Goal: Task Accomplishment & Management: Manage account settings

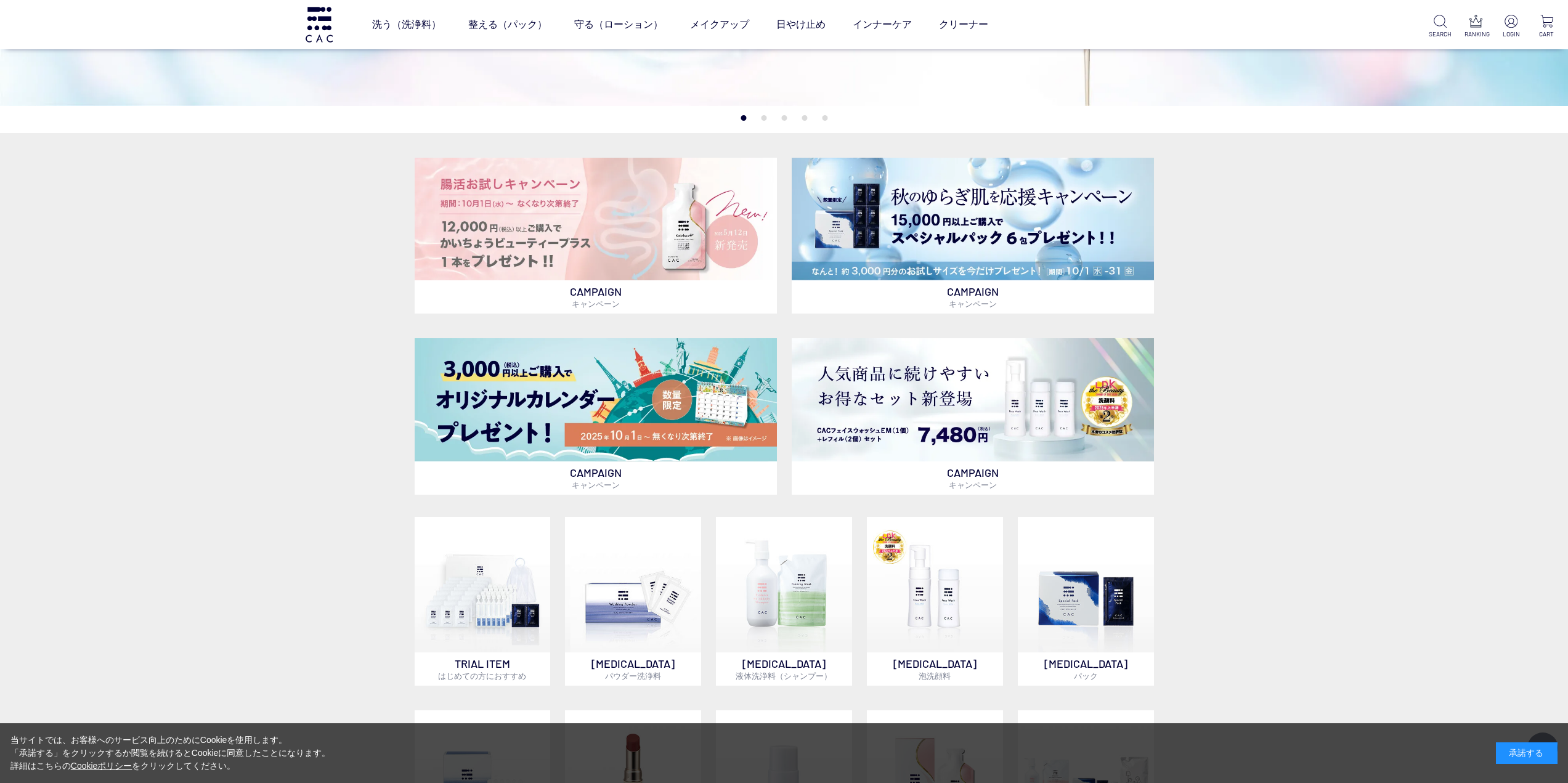
scroll to position [555, 0]
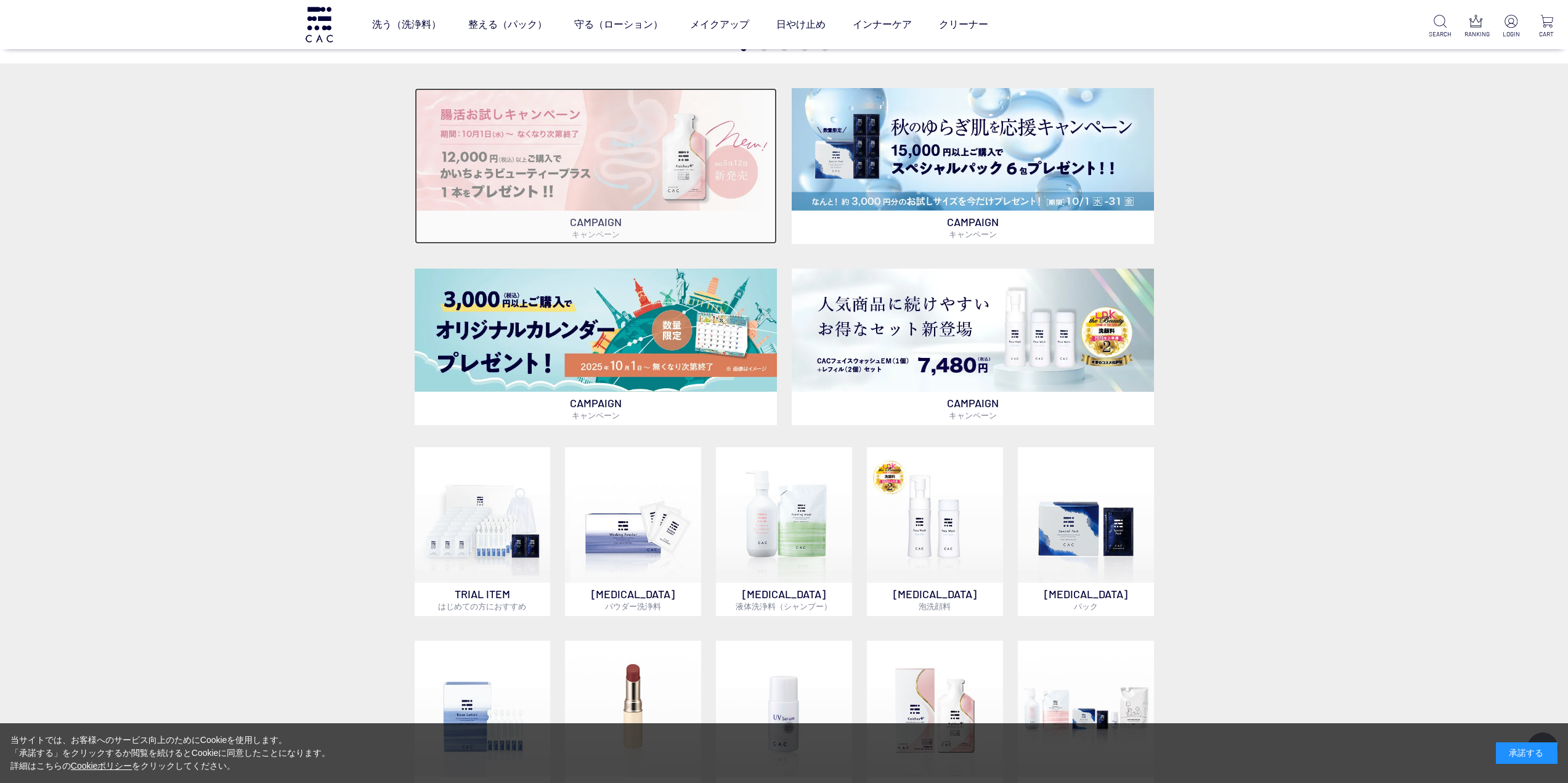
click at [584, 190] on img at bounding box center [595, 150] width 362 height 123
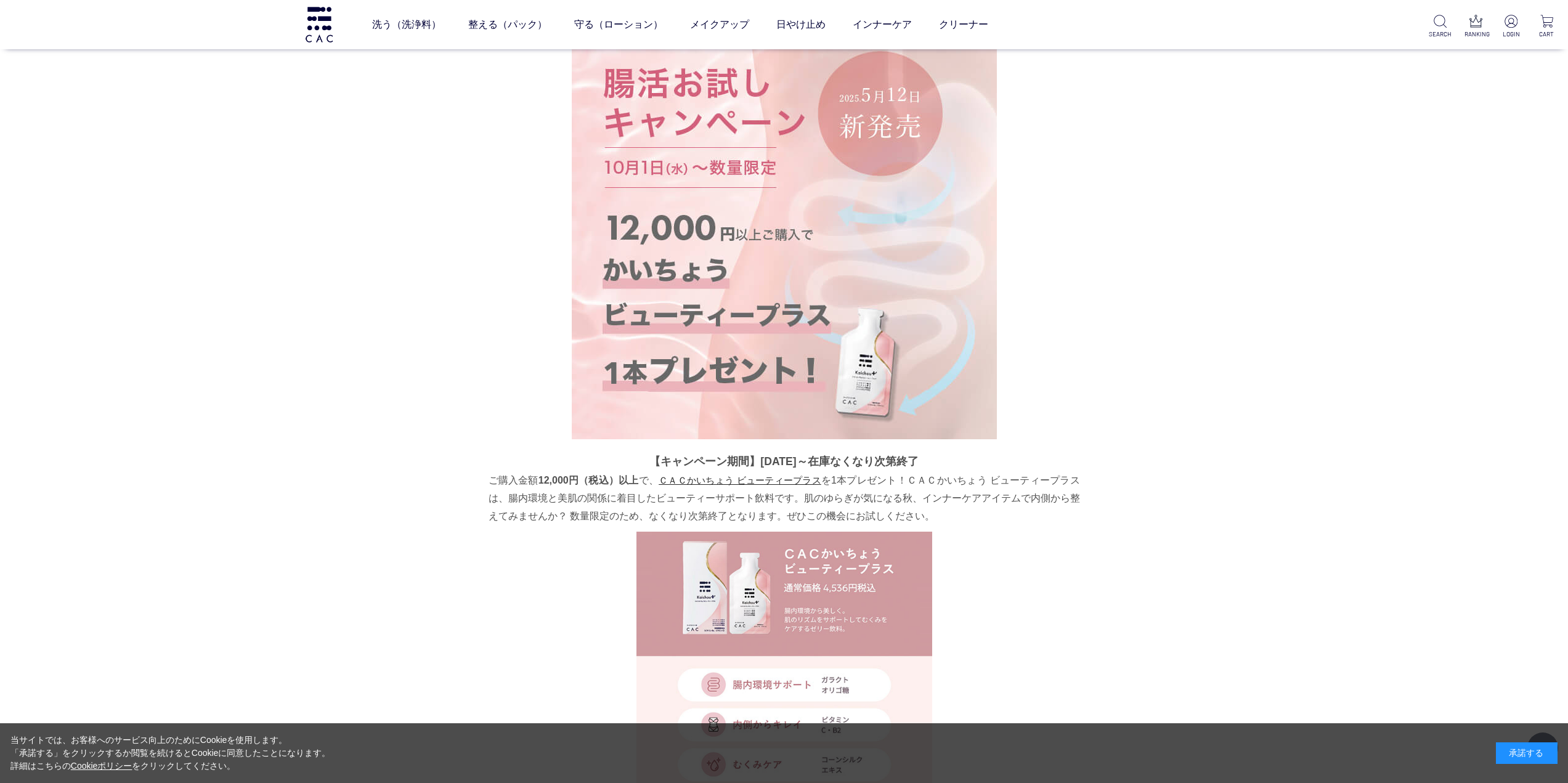
scroll to position [77, 0]
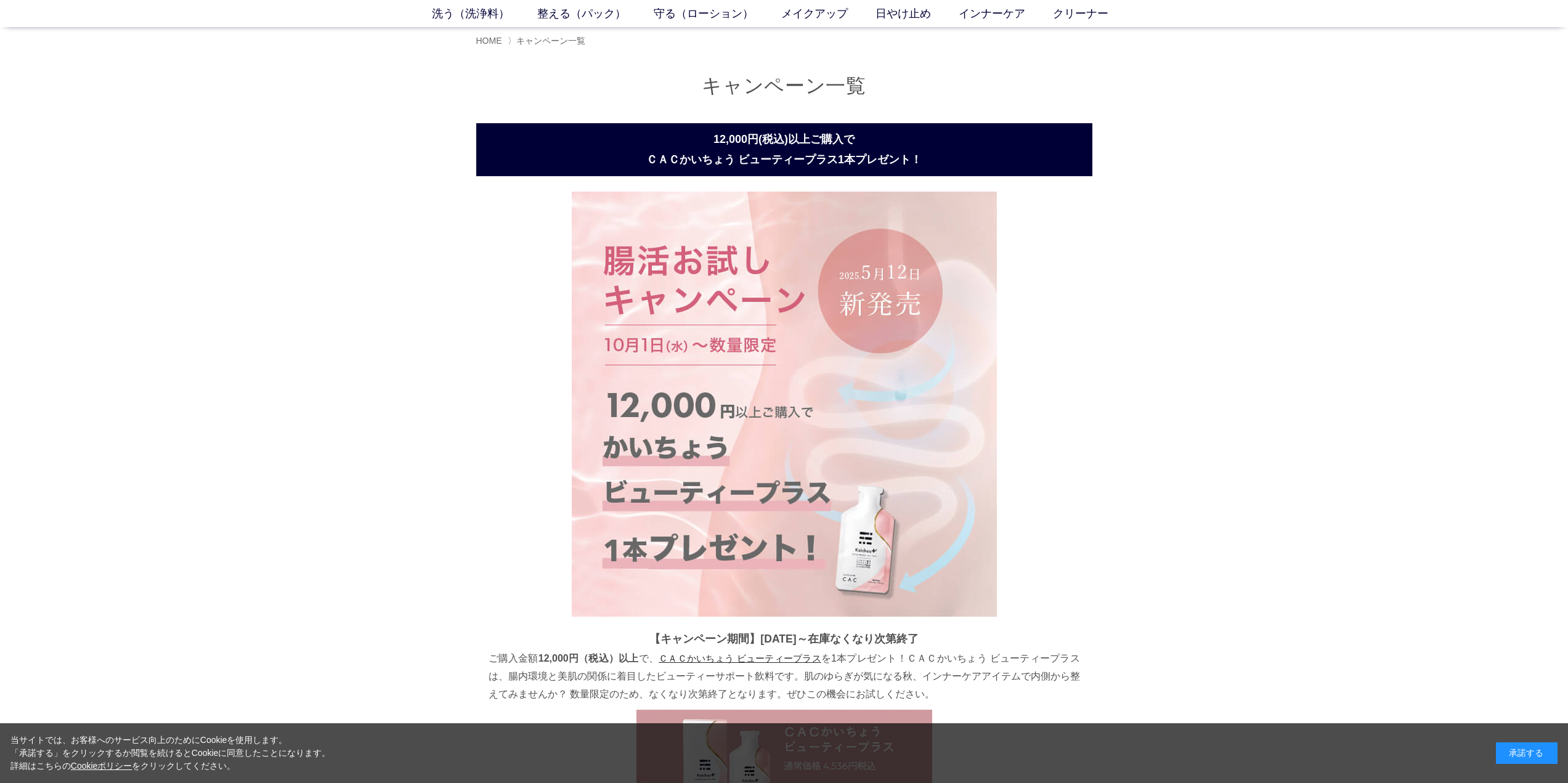
click at [749, 360] on img at bounding box center [784, 404] width 425 height 425
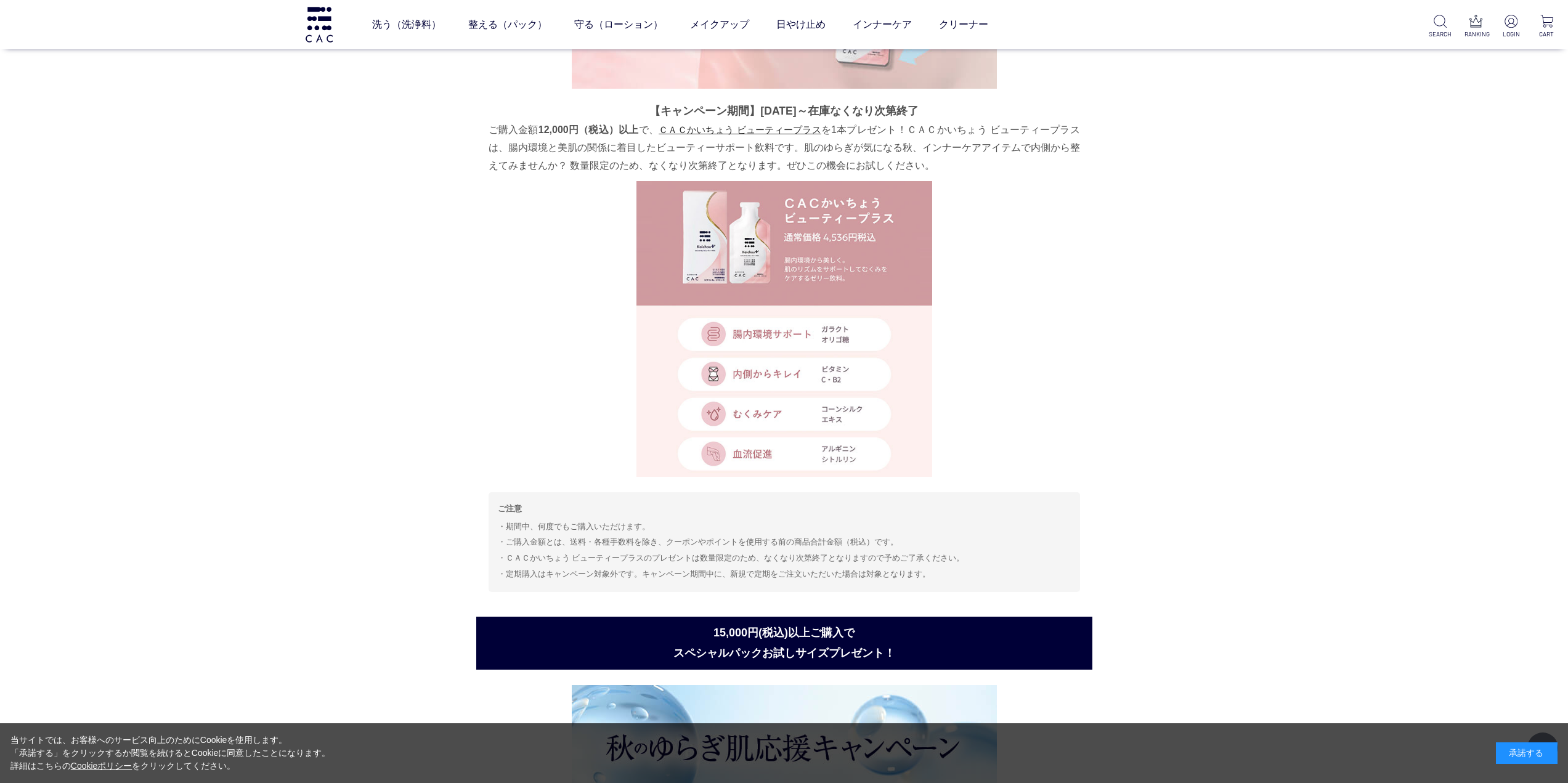
scroll to position [555, 0]
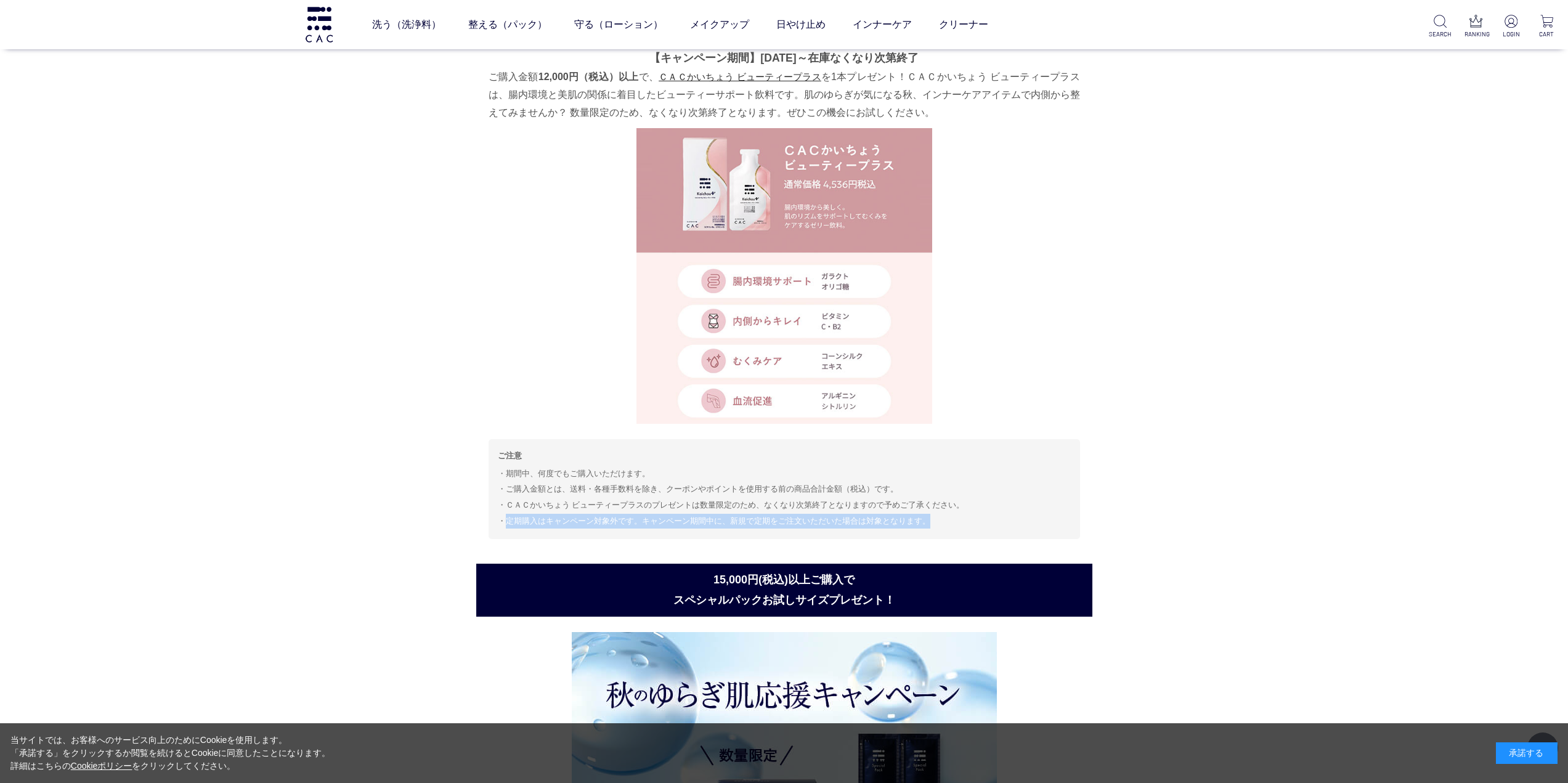
drag, startPoint x: 930, startPoint y: 529, endPoint x: 493, endPoint y: 522, distance: 437.1
click at [493, 522] on div "ご注意 期間中、何度でもご購入いただけます。 ご購入金額とは、送料・各種手数料を除き、クーポンやポイントを使用する前の商品合計金額（税込）です。 ＣＡＣかいち…" at bounding box center [784, 489] width 592 height 100
click at [1027, 508] on li "ＣＡＣかいちょう ビューティープラスのプレゼントは数量限定のため、なくなり次第終了となりますので予めご了承ください。" at bounding box center [784, 505] width 573 height 15
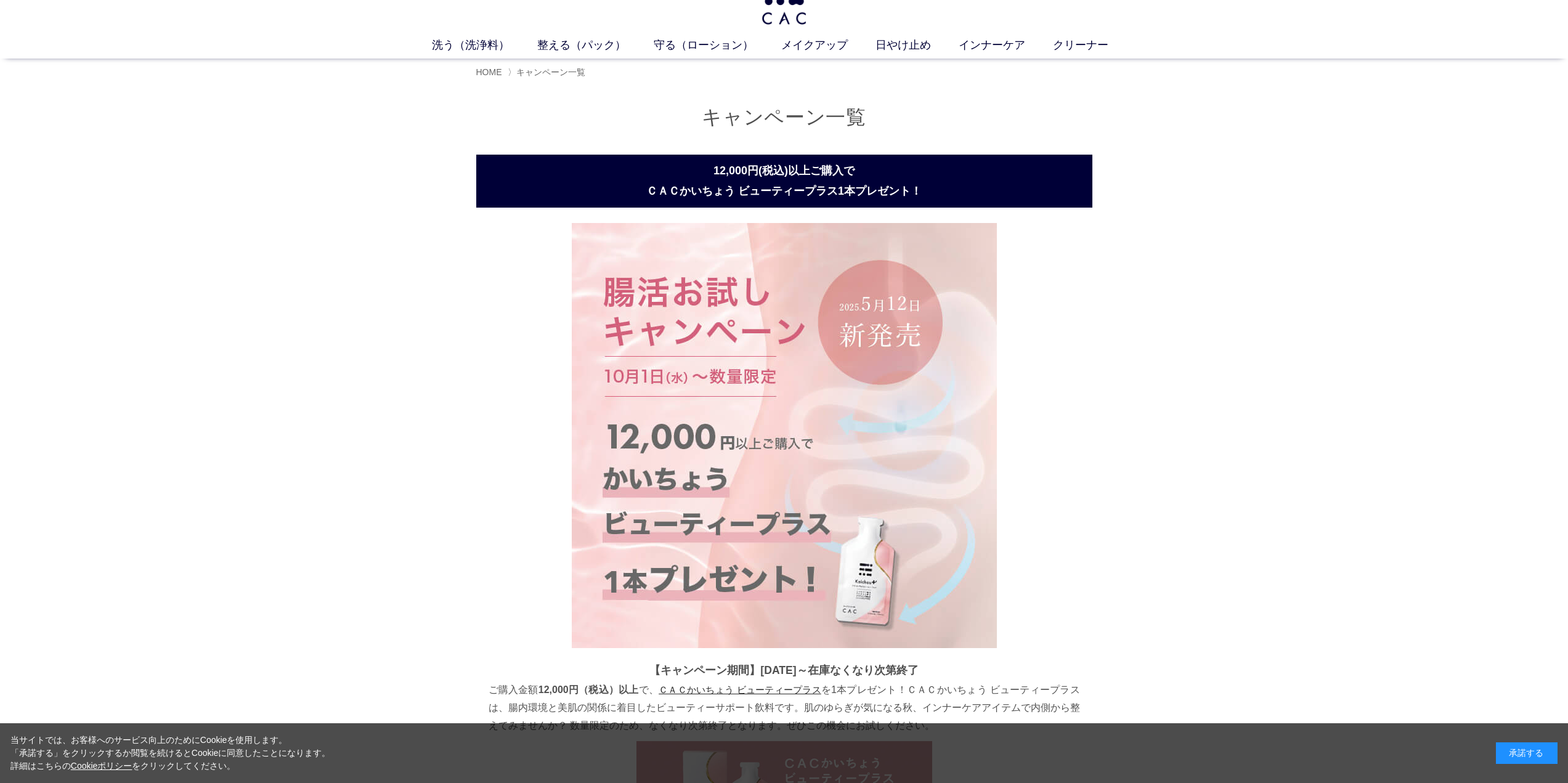
scroll to position [0, 0]
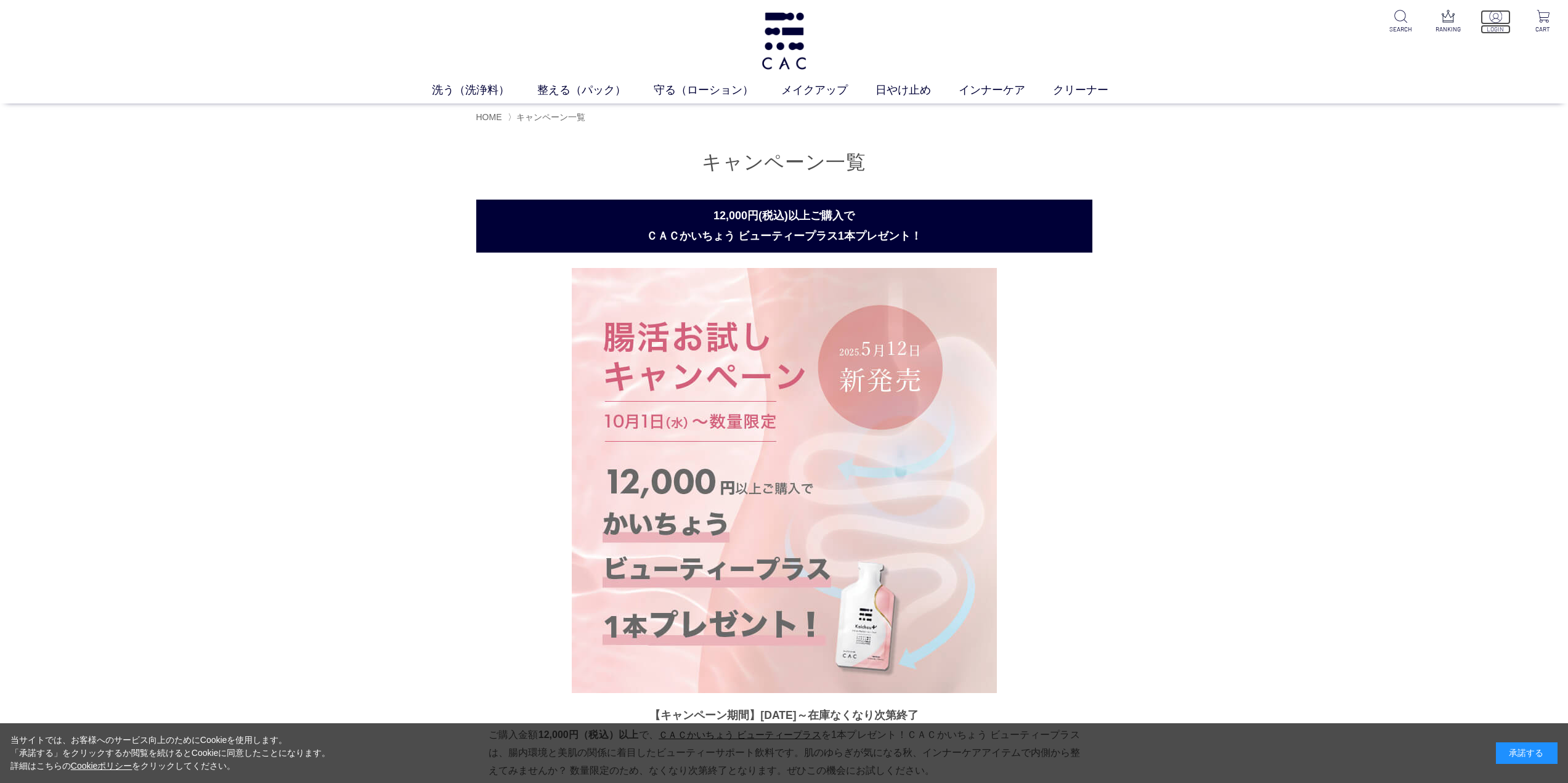
click at [1495, 28] on p "LOGIN" at bounding box center [1495, 29] width 30 height 9
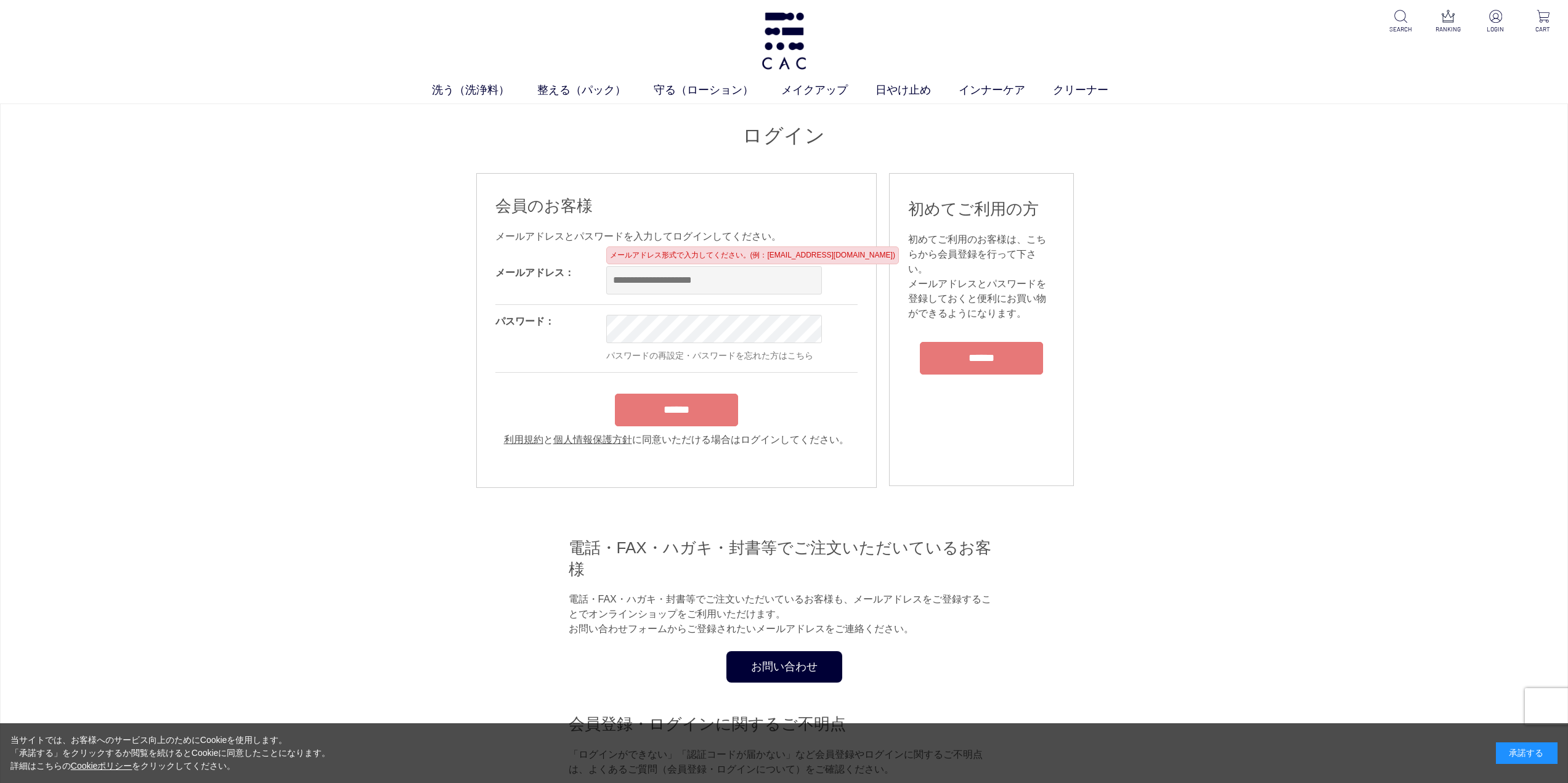
type input "**********"
click at [639, 411] on form "**********" at bounding box center [676, 352] width 362 height 191
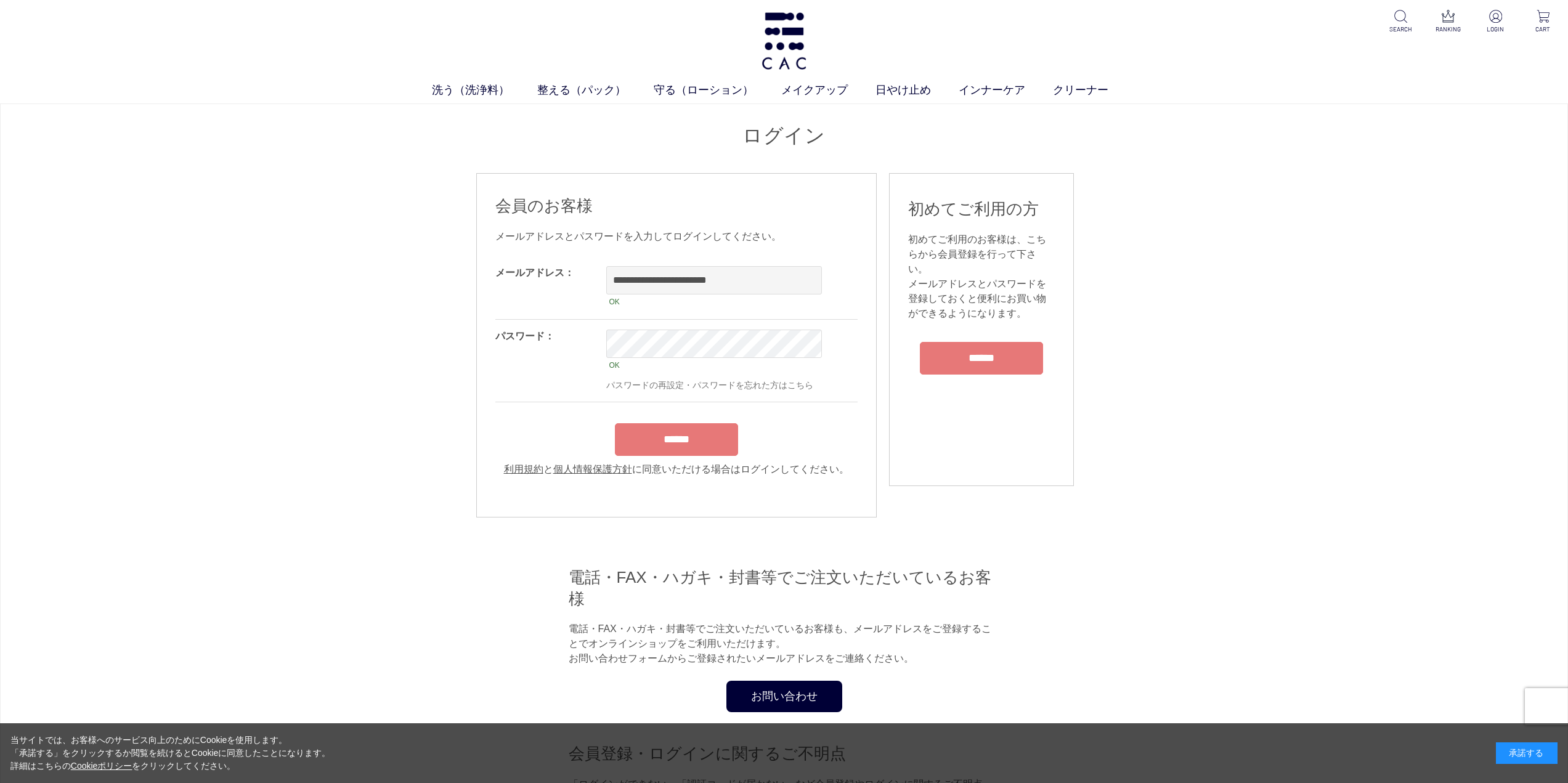
click at [640, 441] on input "******" at bounding box center [676, 439] width 123 height 33
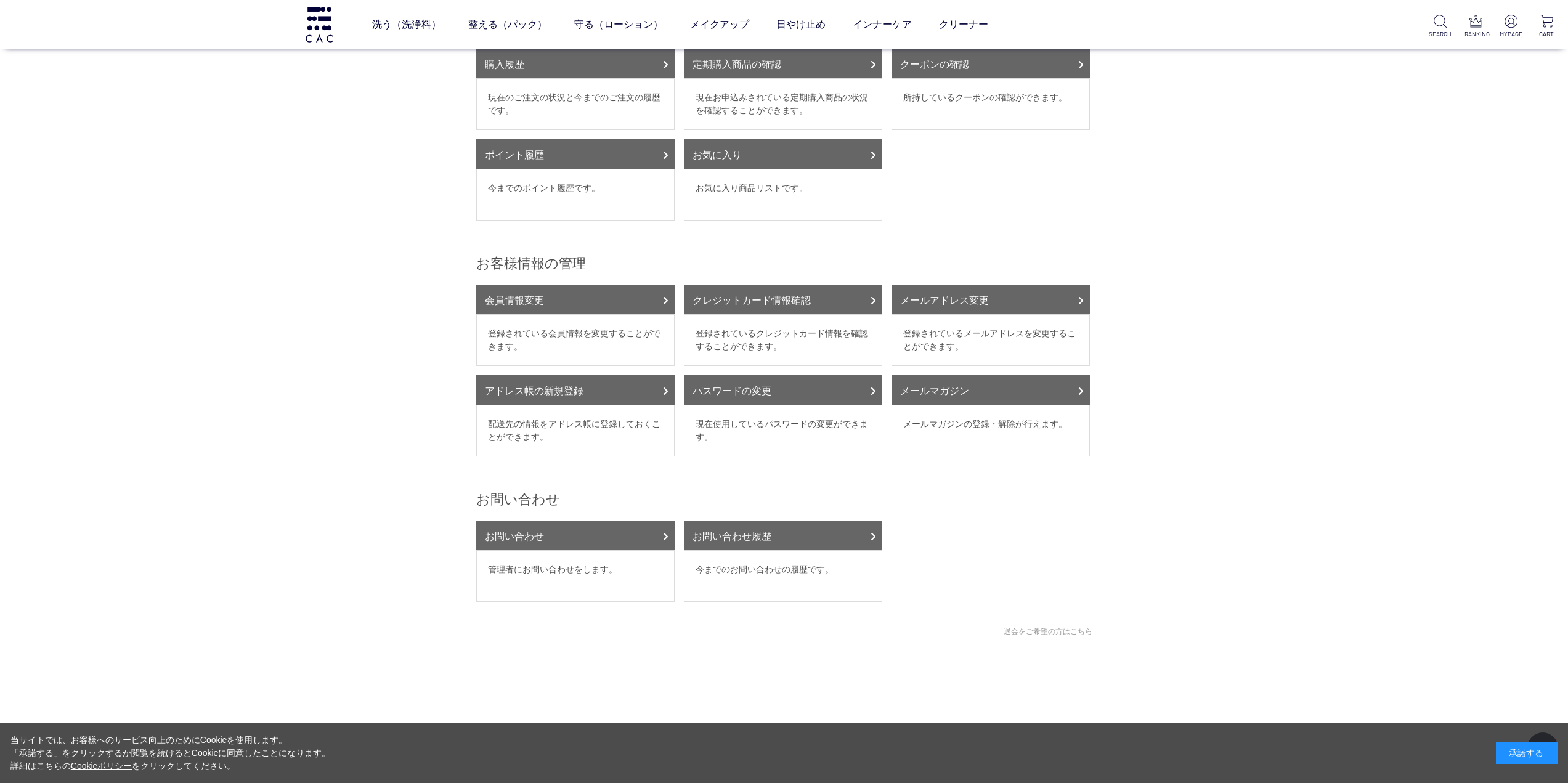
scroll to position [185, 0]
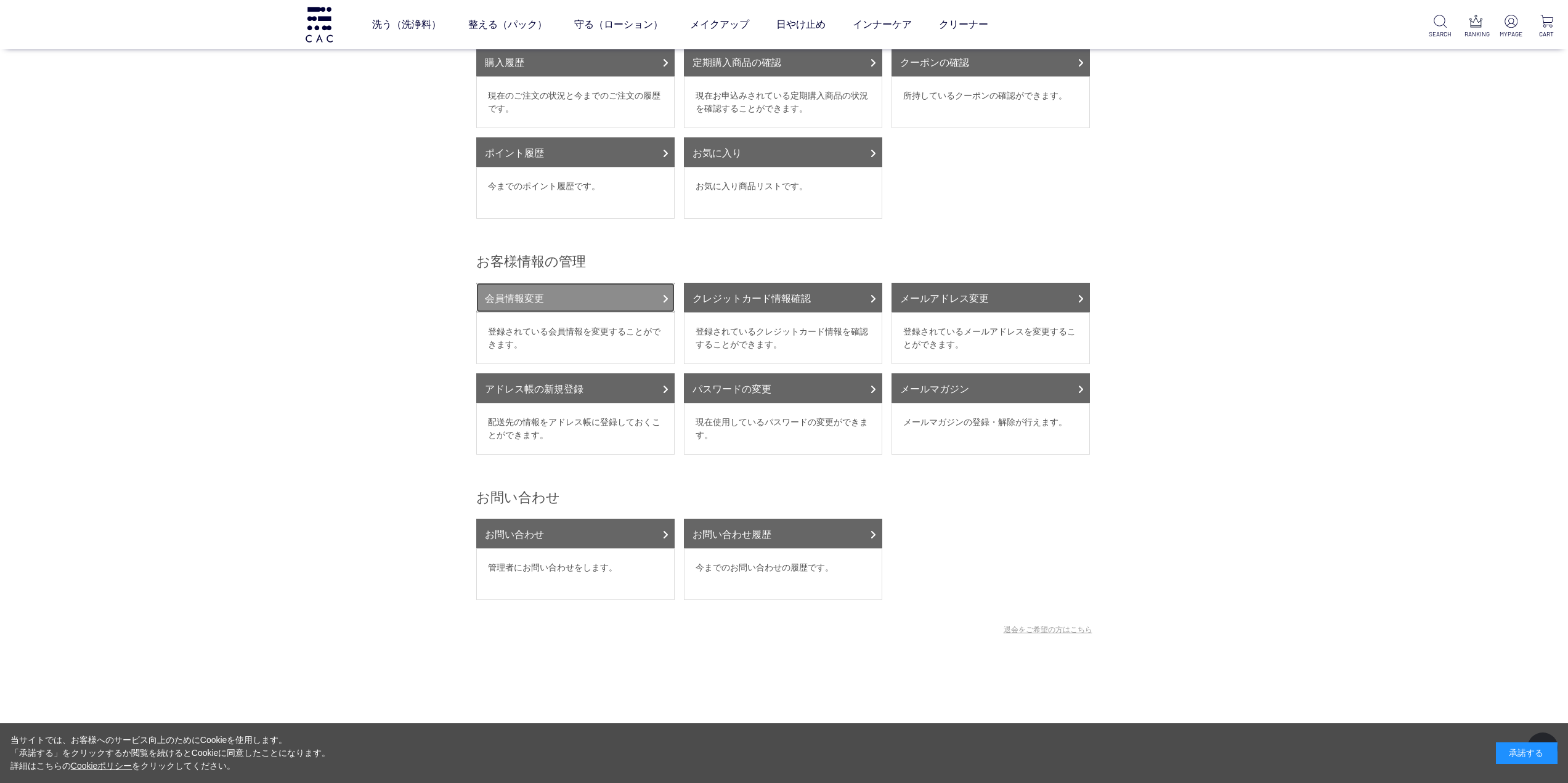
click at [619, 288] on link "会員情報変更" at bounding box center [576, 298] width 198 height 30
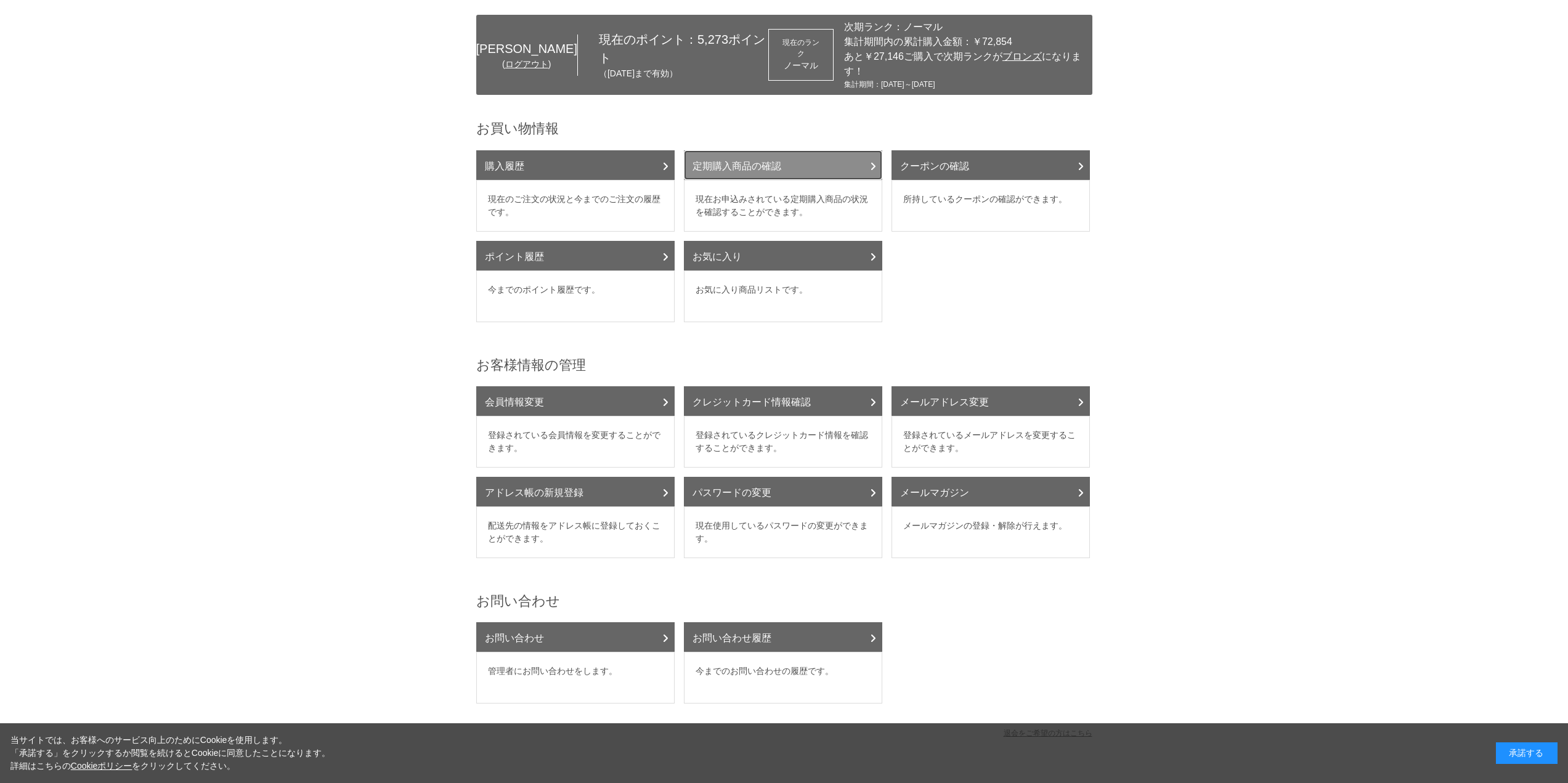
click at [724, 180] on link "定期購入商品の確認" at bounding box center [783, 165] width 198 height 30
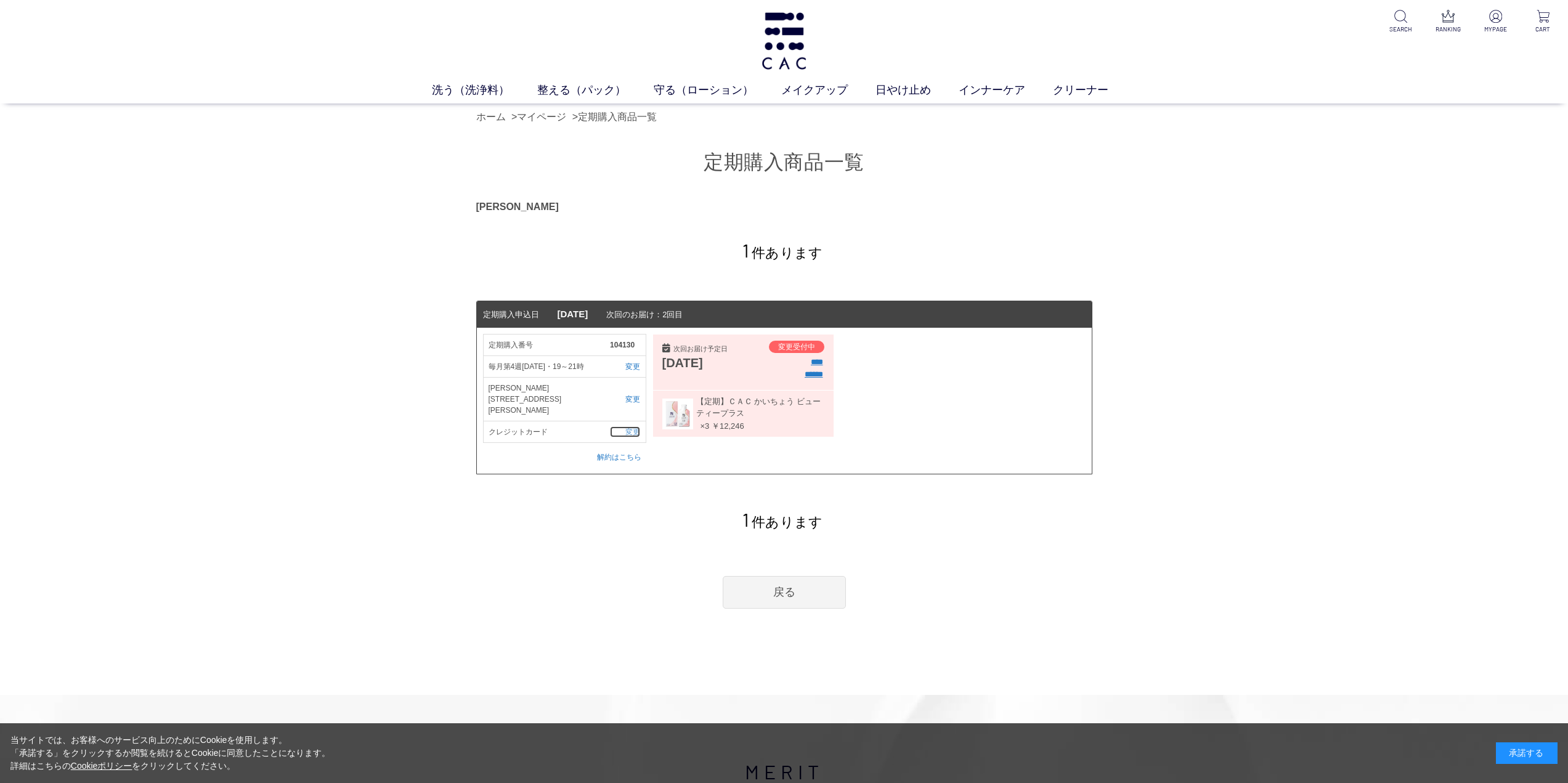
click at [628, 426] on link "変更" at bounding box center [625, 431] width 30 height 11
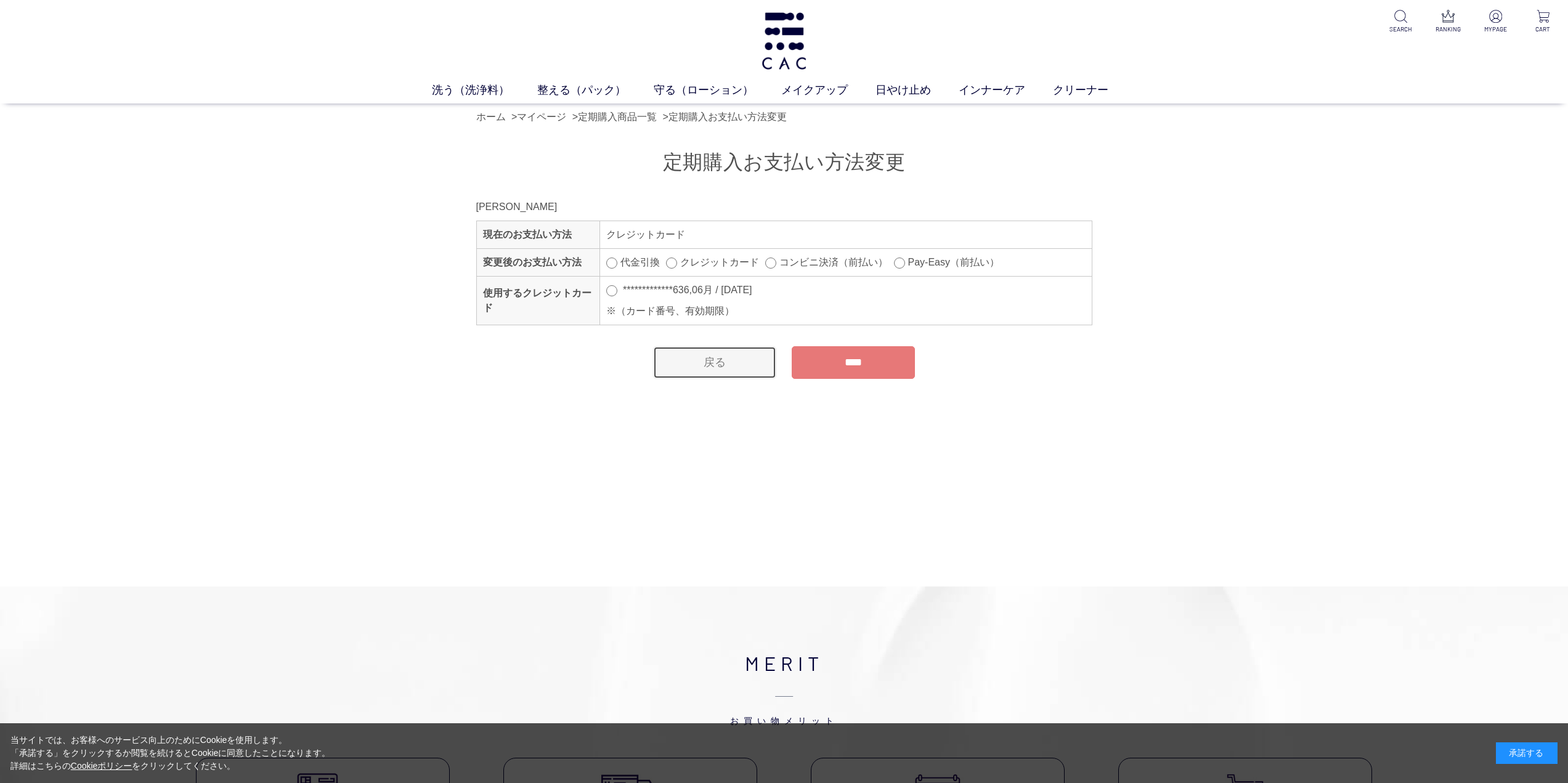
click at [725, 364] on link "戻る" at bounding box center [714, 363] width 123 height 33
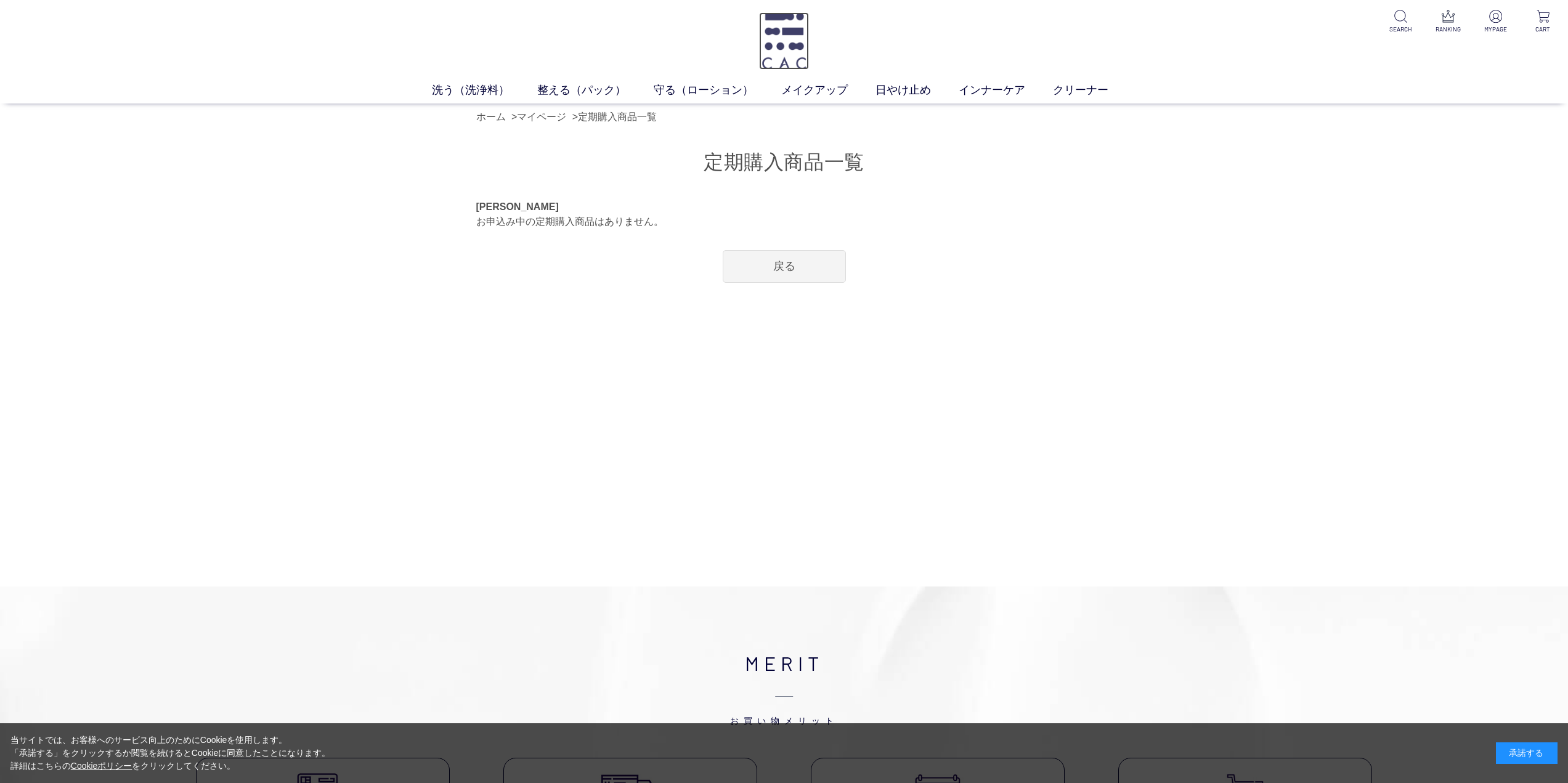
click at [797, 38] on img at bounding box center [784, 41] width 50 height 58
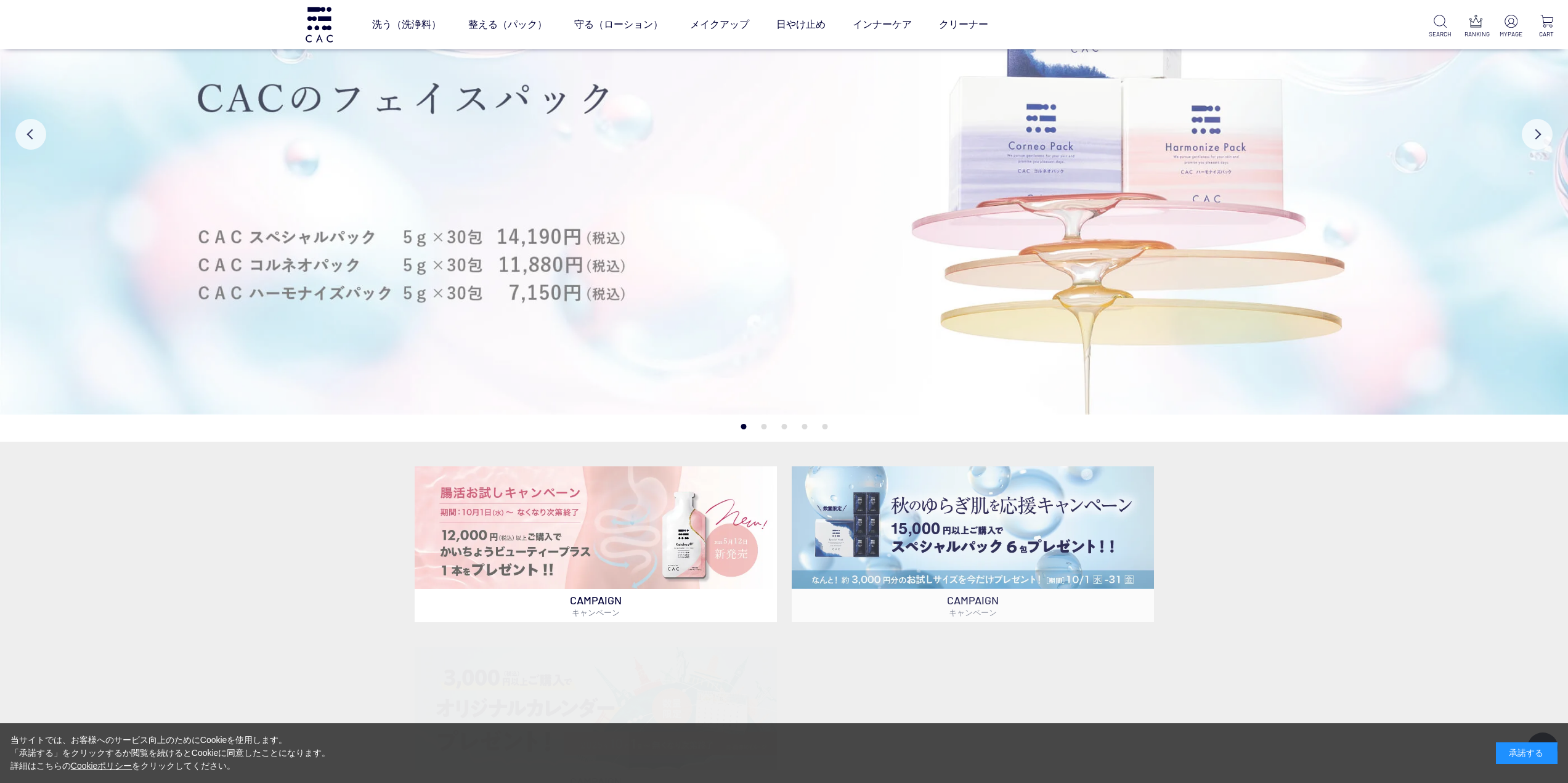
scroll to position [493, 0]
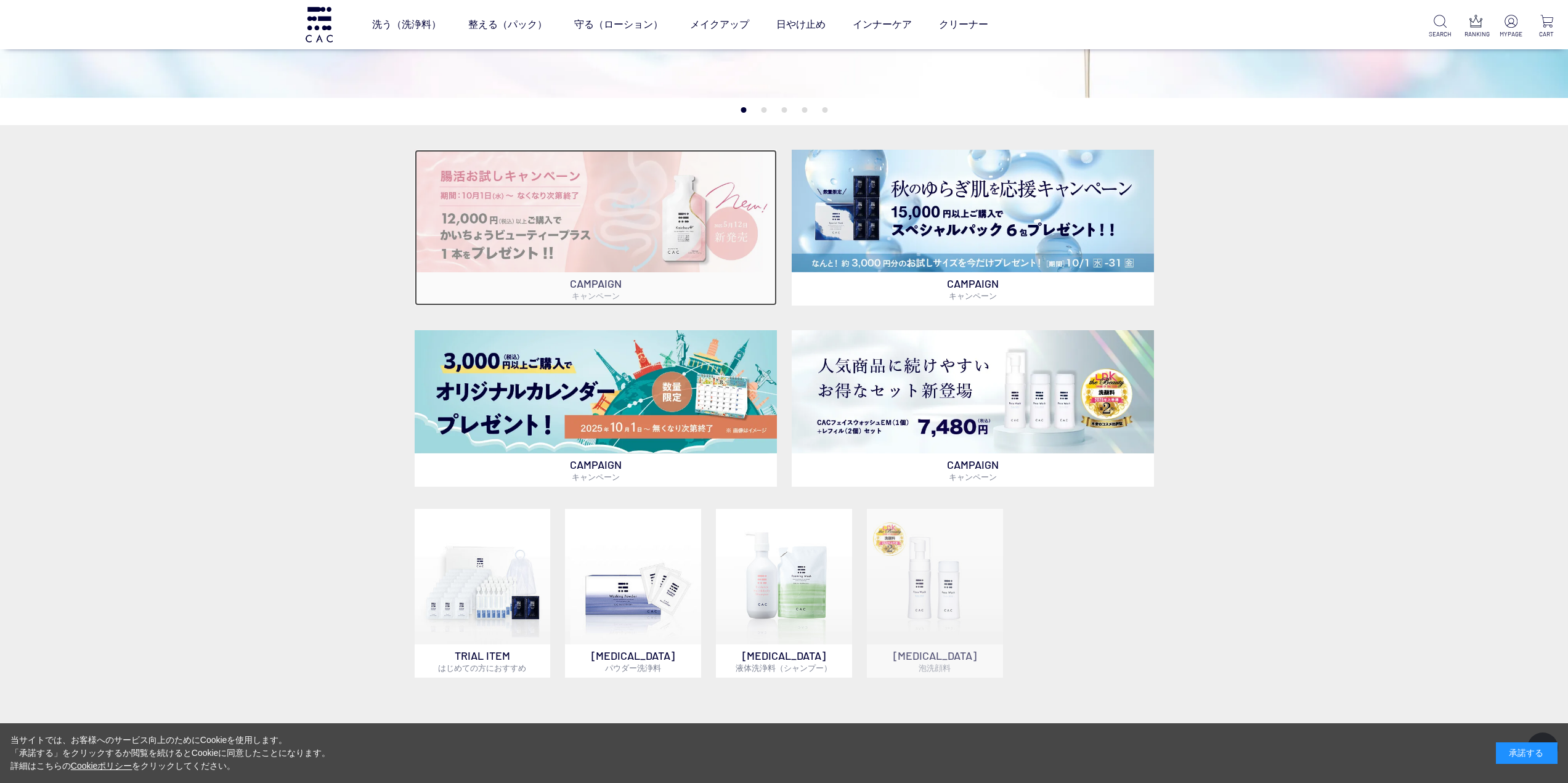
click at [630, 247] on img at bounding box center [595, 211] width 362 height 123
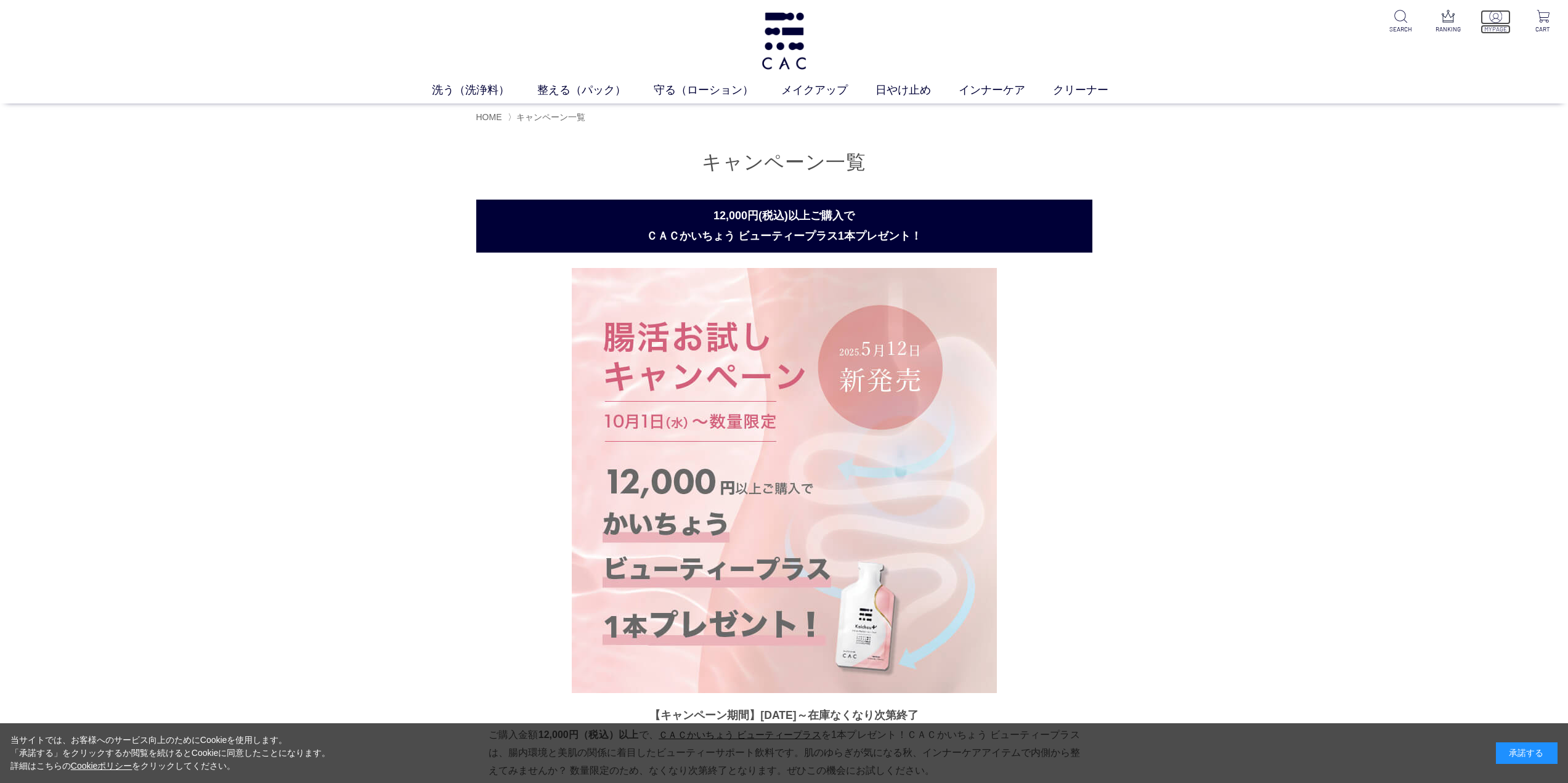
click at [1499, 20] on img at bounding box center [1496, 17] width 13 height 13
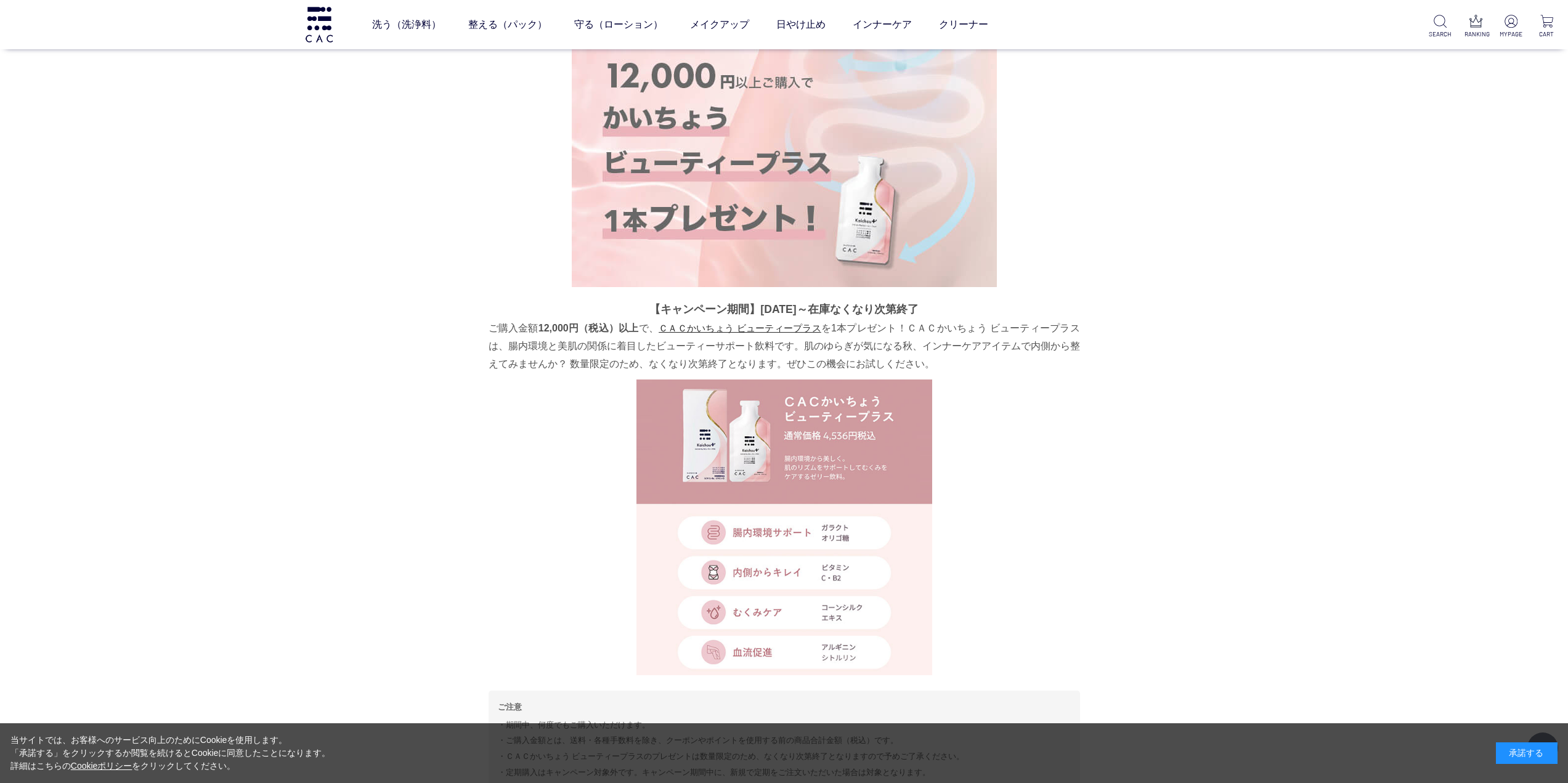
scroll to position [308, 0]
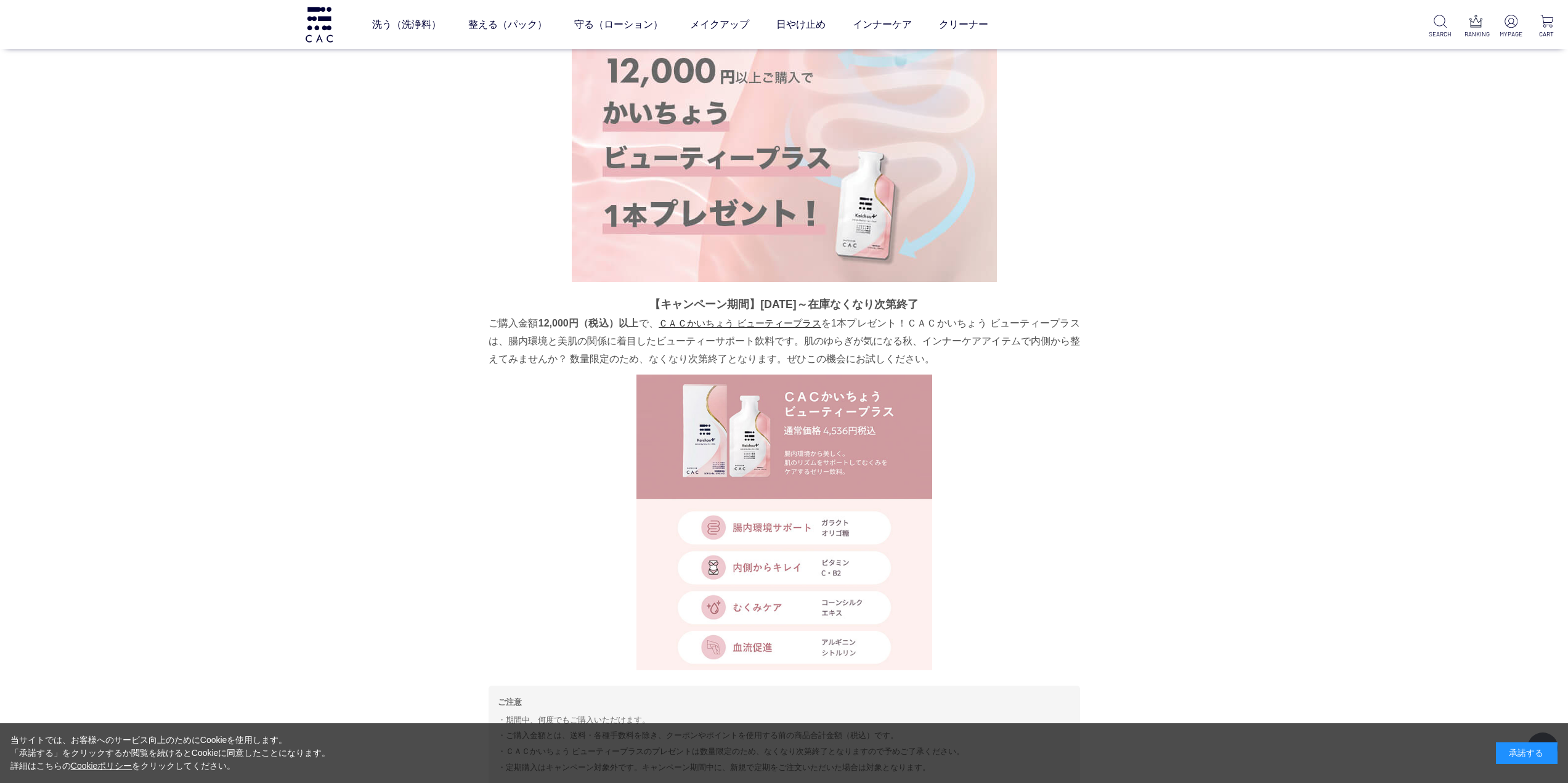
drag, startPoint x: 816, startPoint y: 399, endPoint x: 816, endPoint y: 391, distance: 8.0
click at [816, 399] on img at bounding box center [784, 522] width 296 height 296
click at [842, 244] on img at bounding box center [784, 69] width 425 height 425
click at [765, 325] on link "ＣＡＣかいちょう ビューティープラス" at bounding box center [740, 323] width 163 height 10
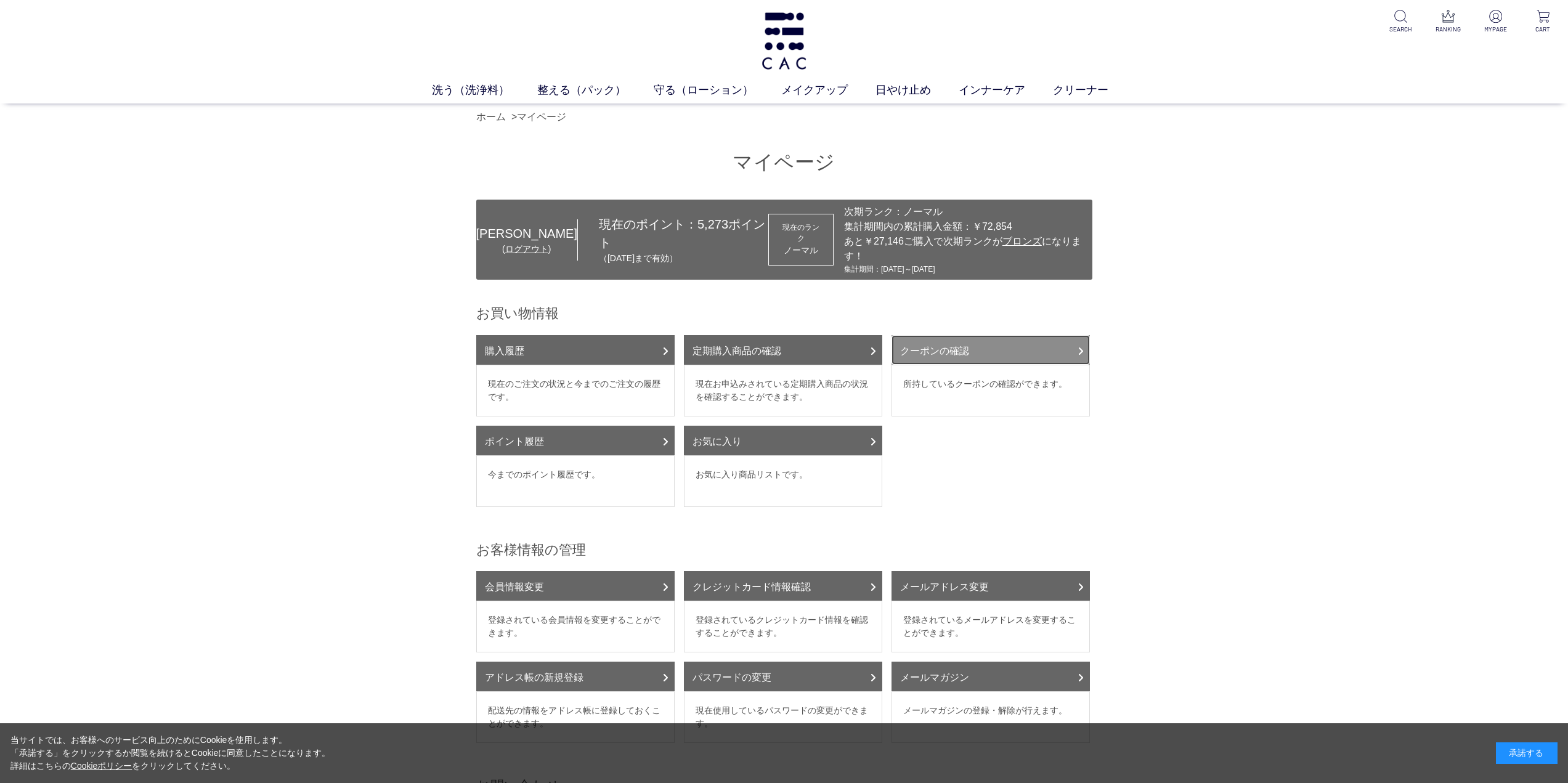
click at [1001, 339] on link "クーポンの確認" at bounding box center [991, 350] width 198 height 30
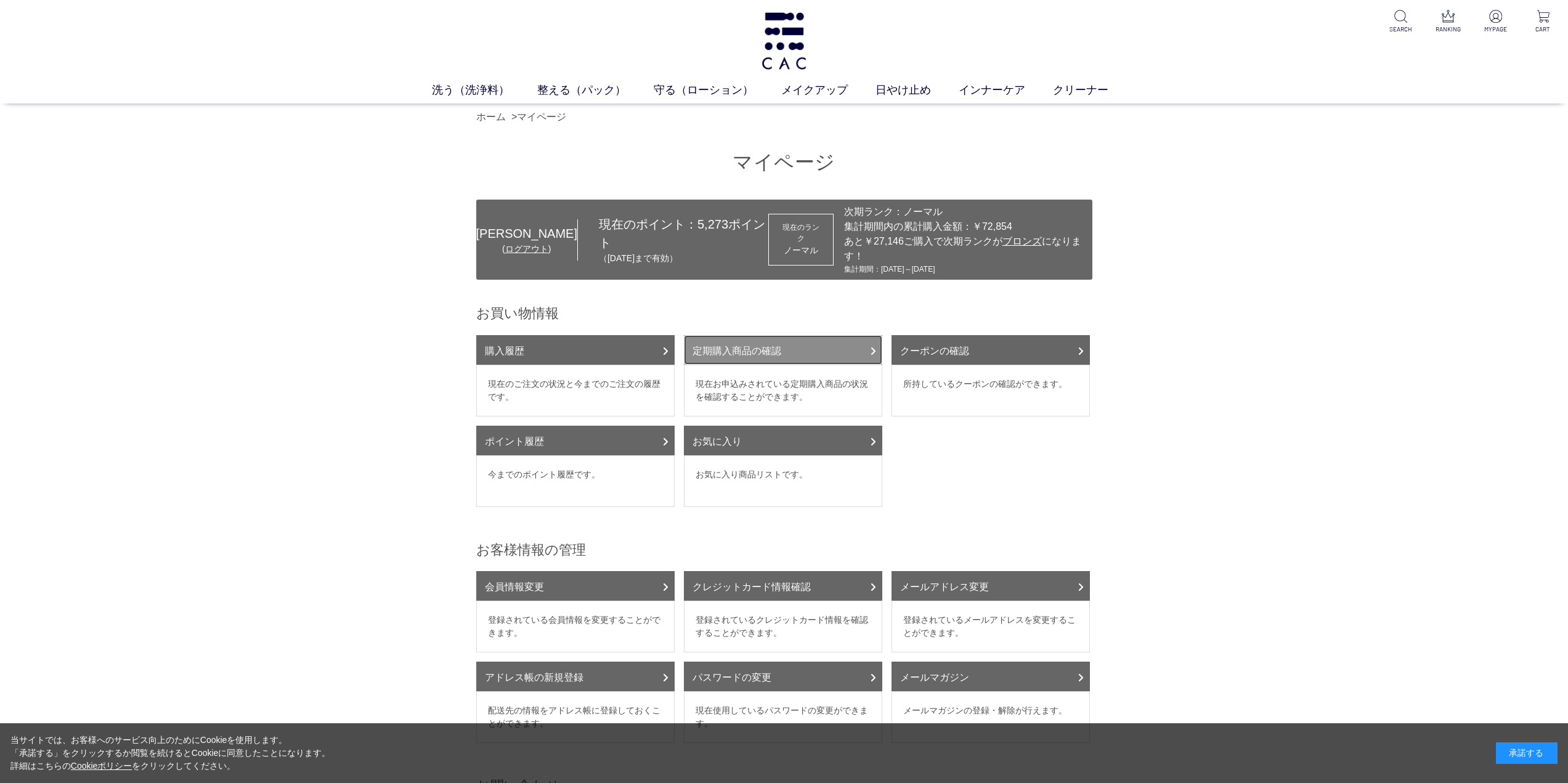
click at [803, 335] on link "定期購入商品の確認" at bounding box center [783, 350] width 198 height 30
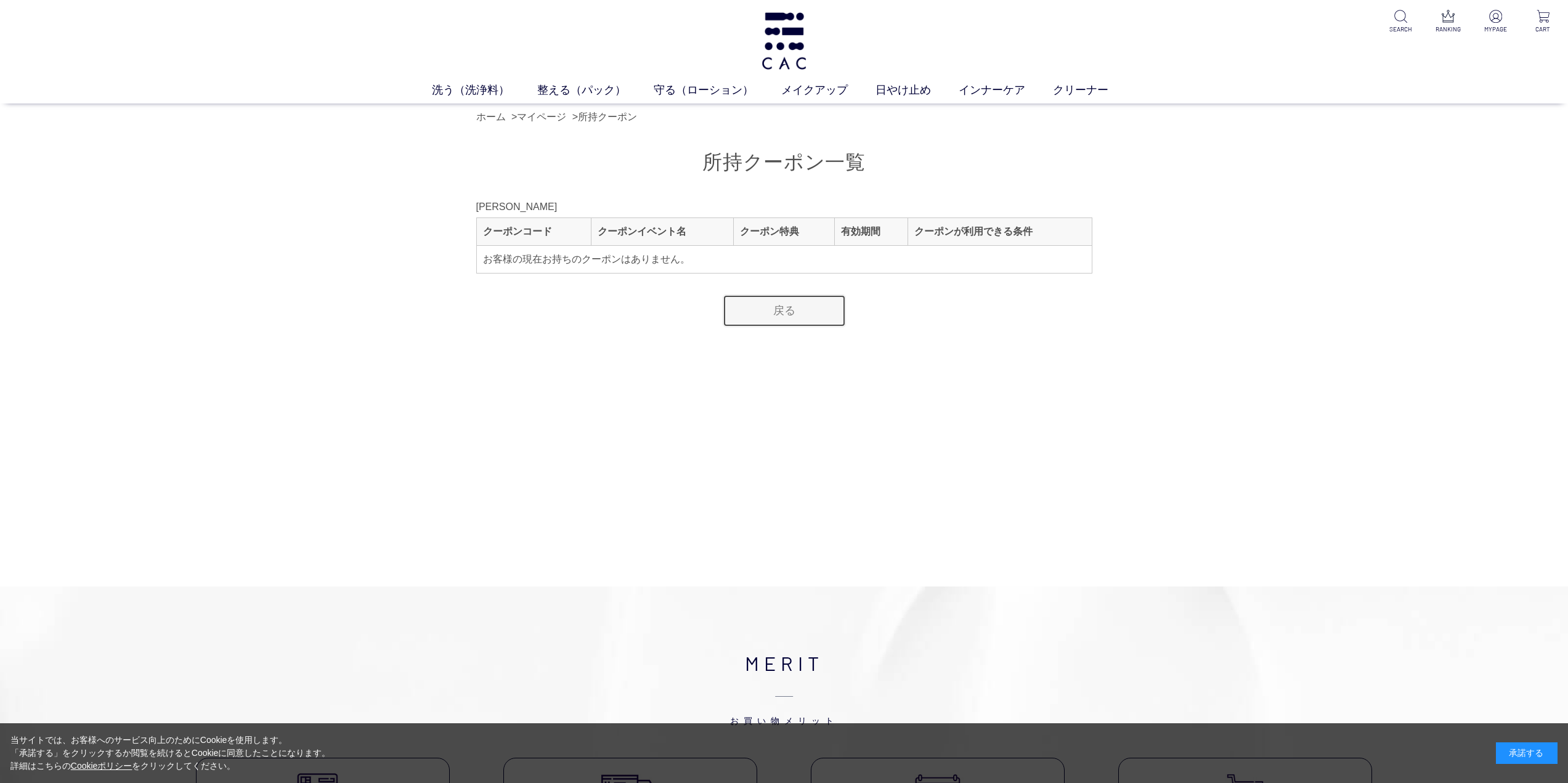
click at [773, 323] on link "戻る" at bounding box center [784, 311] width 123 height 33
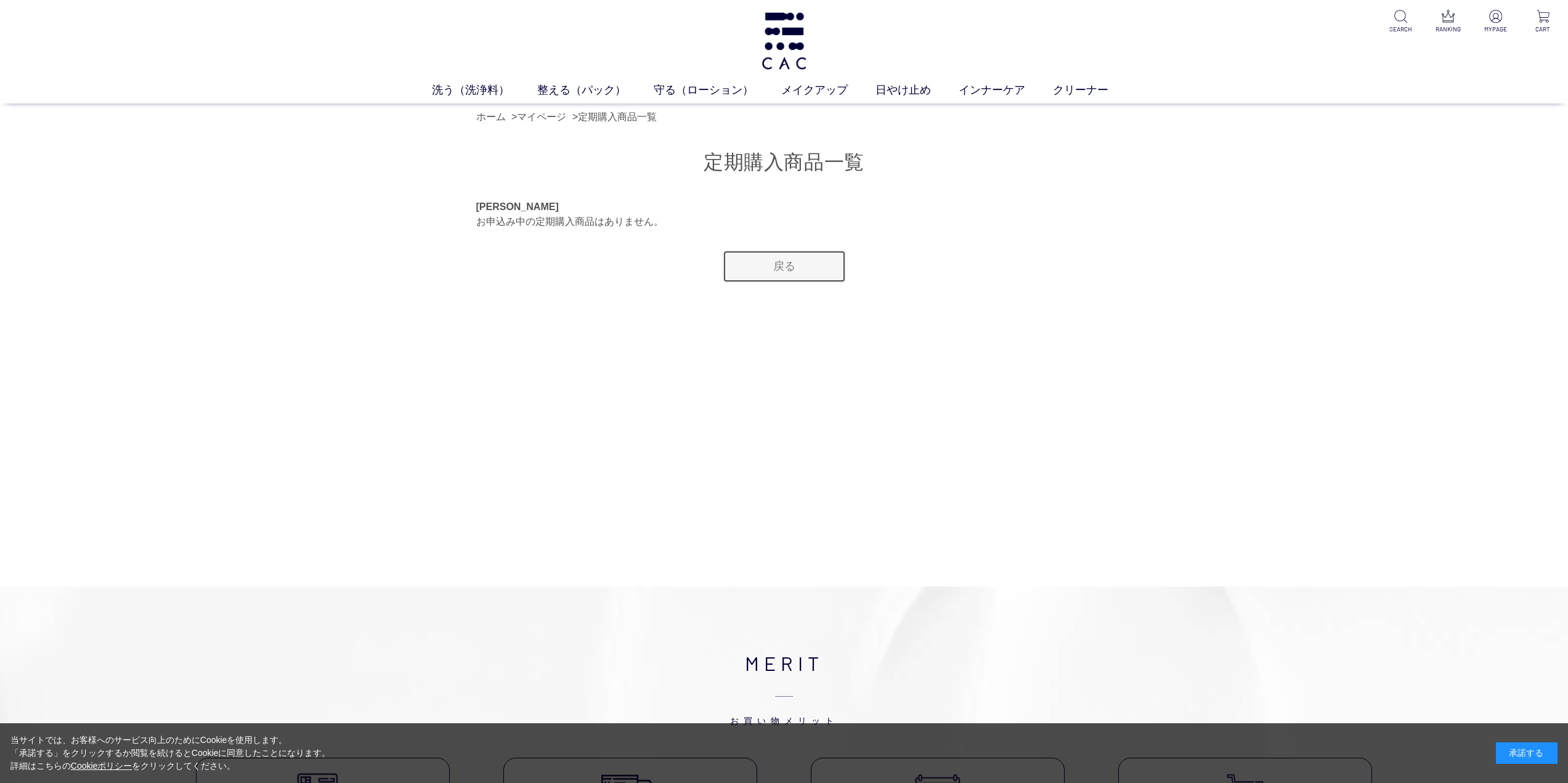
click at [796, 269] on link "戻る" at bounding box center [784, 266] width 123 height 33
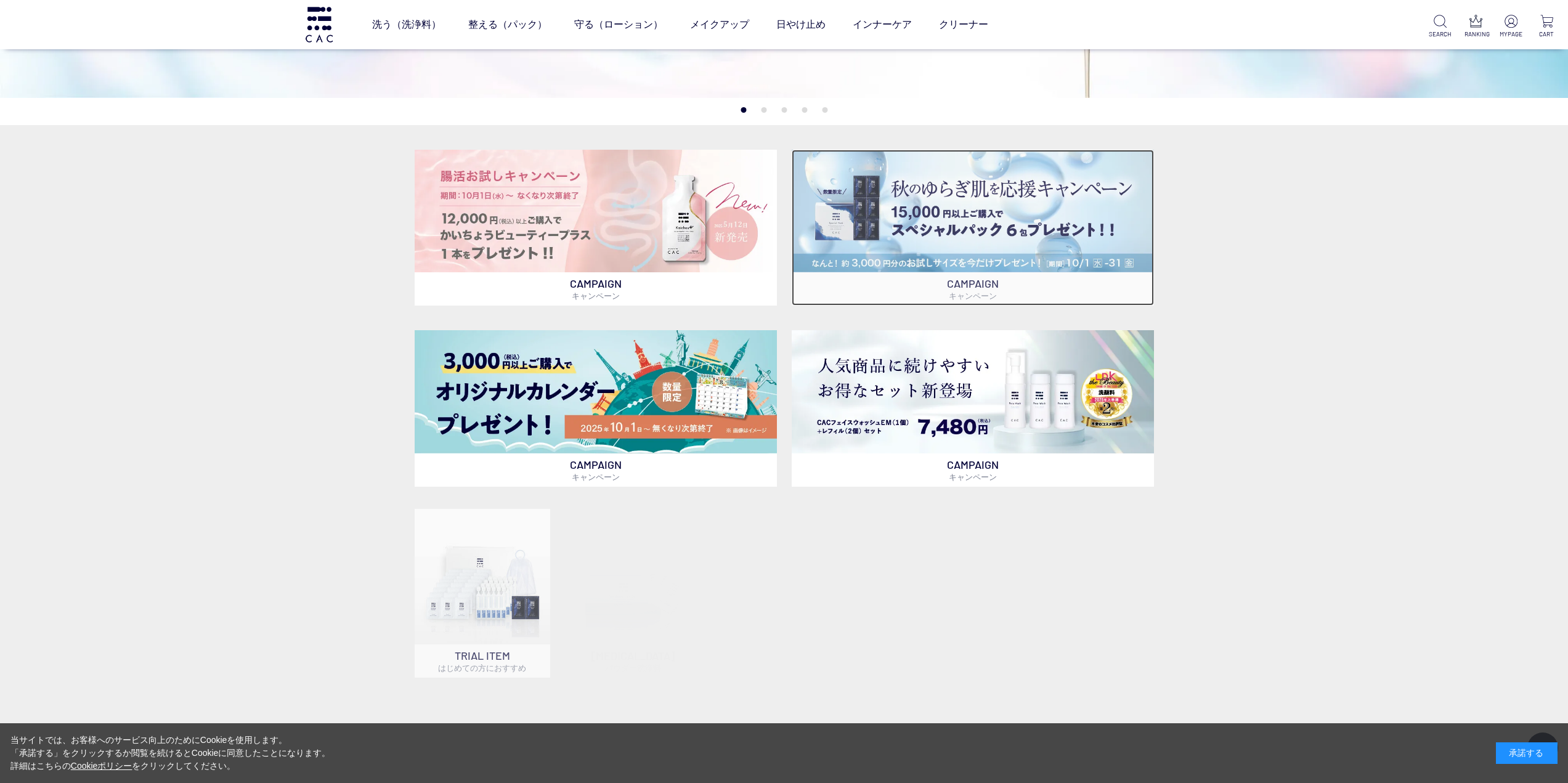
click at [924, 224] on img at bounding box center [973, 211] width 362 height 123
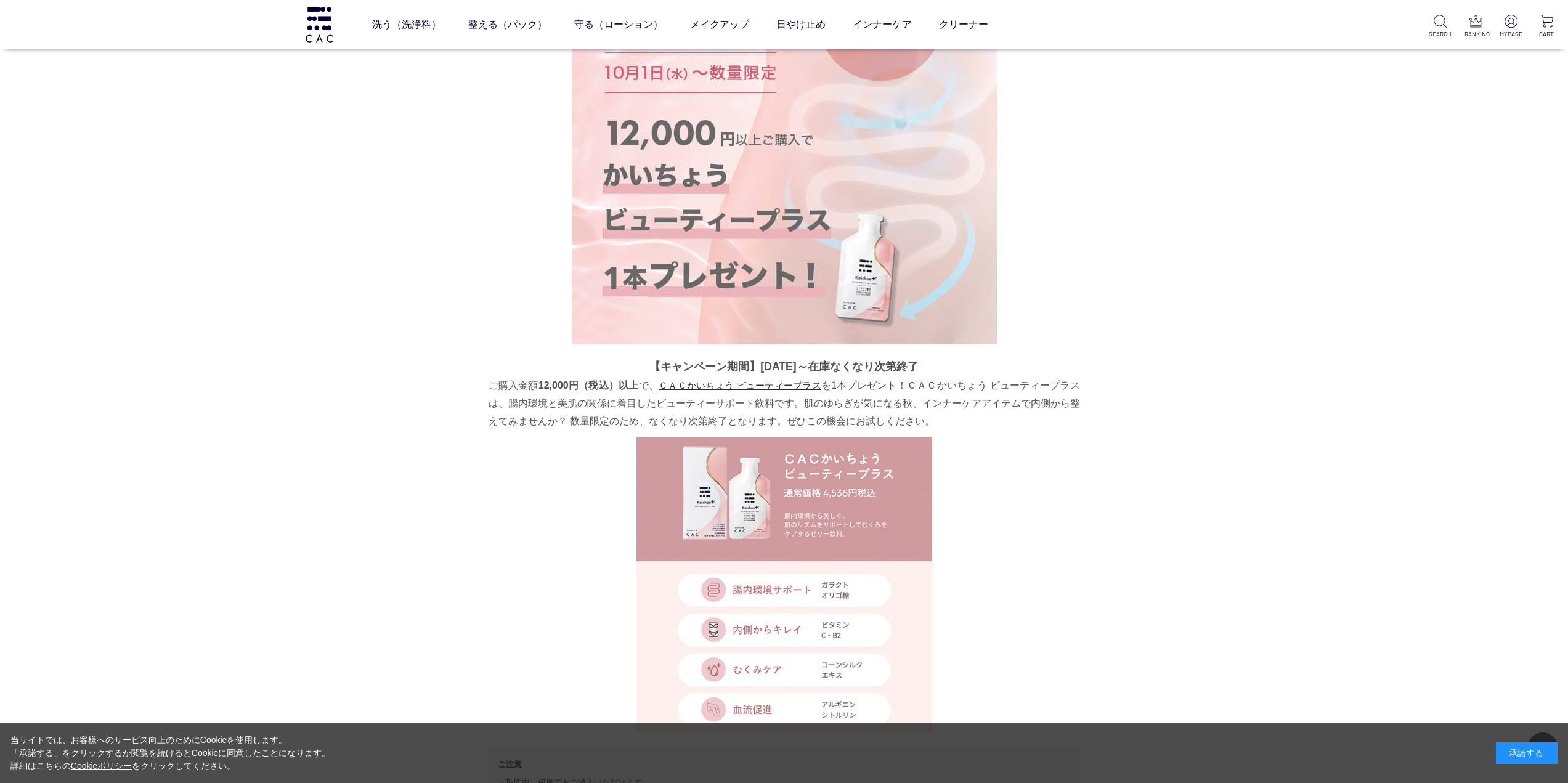
scroll to position [247, 0]
click at [784, 387] on link "ＣＡＣかいちょう ビューティープラス" at bounding box center [740, 385] width 163 height 10
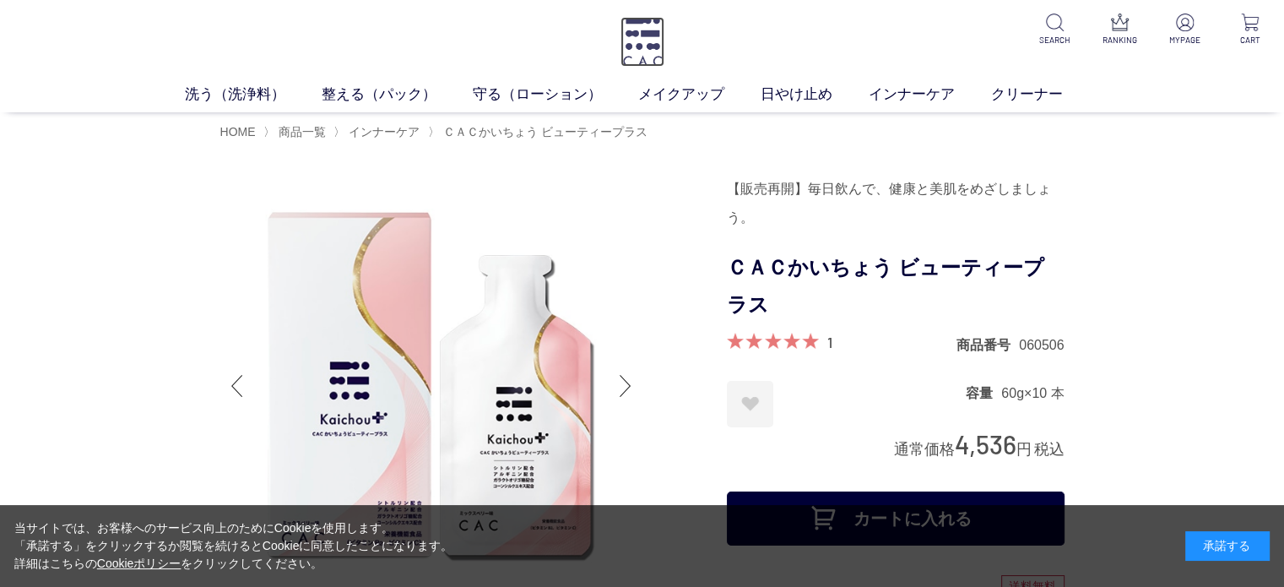
click at [645, 28] on img at bounding box center [643, 42] width 44 height 50
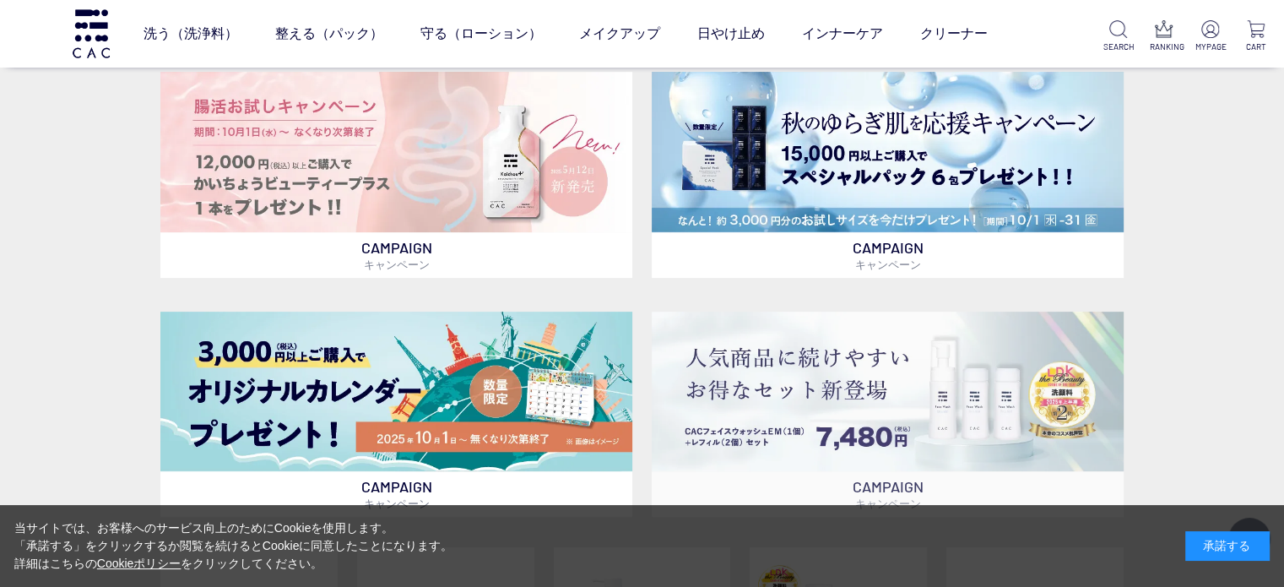
scroll to position [500, 0]
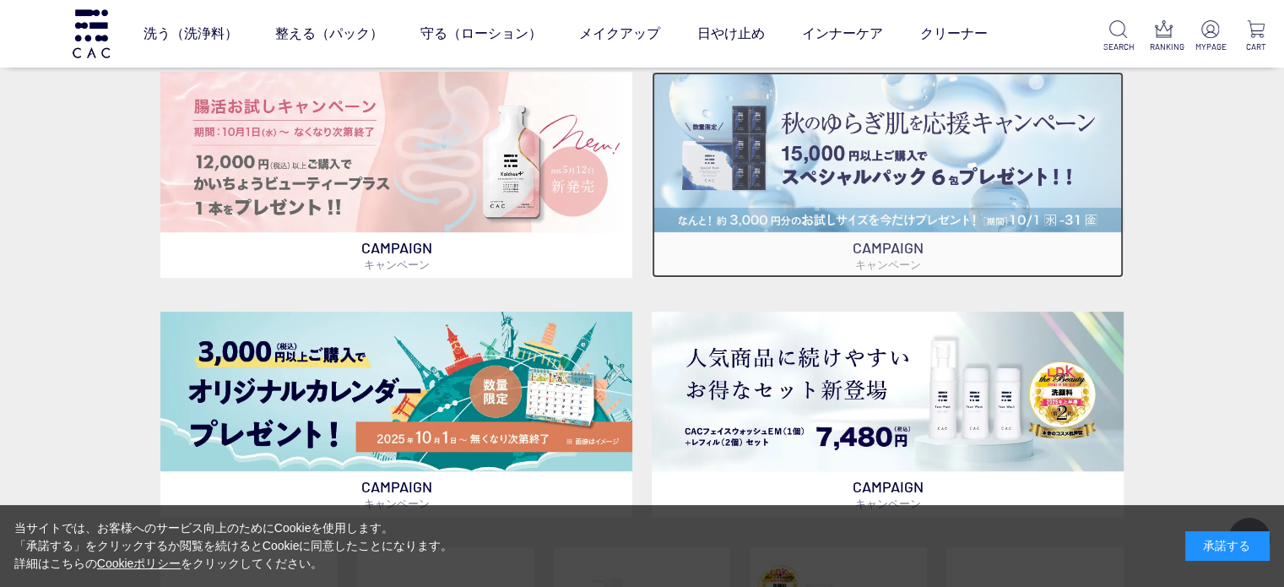
click at [831, 228] on img at bounding box center [888, 152] width 472 height 160
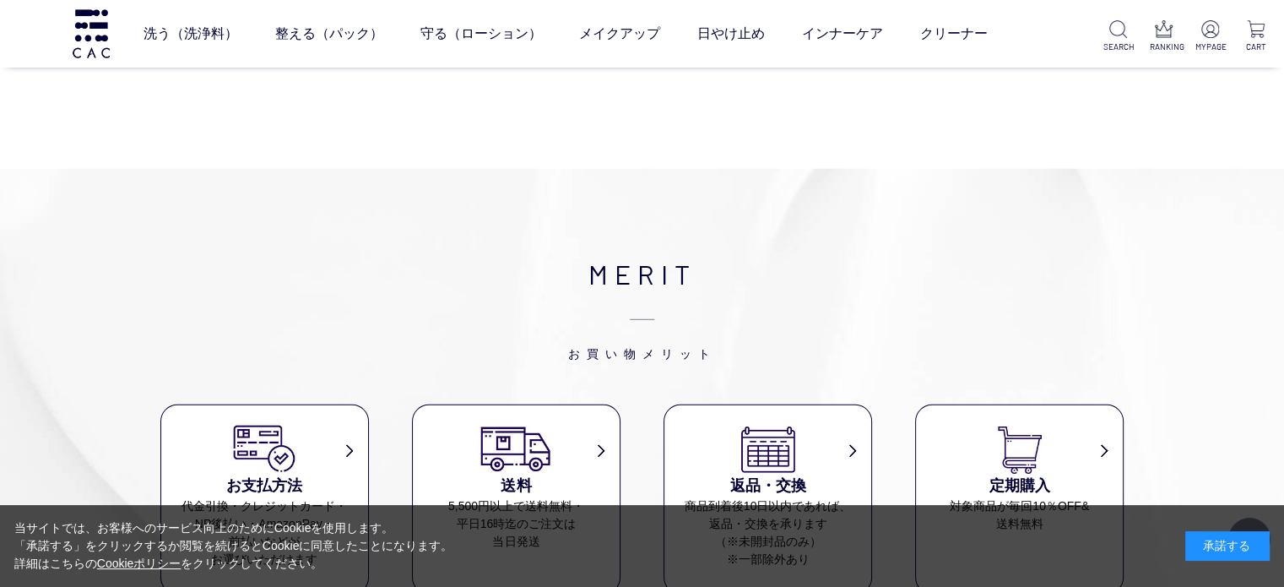
scroll to position [4690, 0]
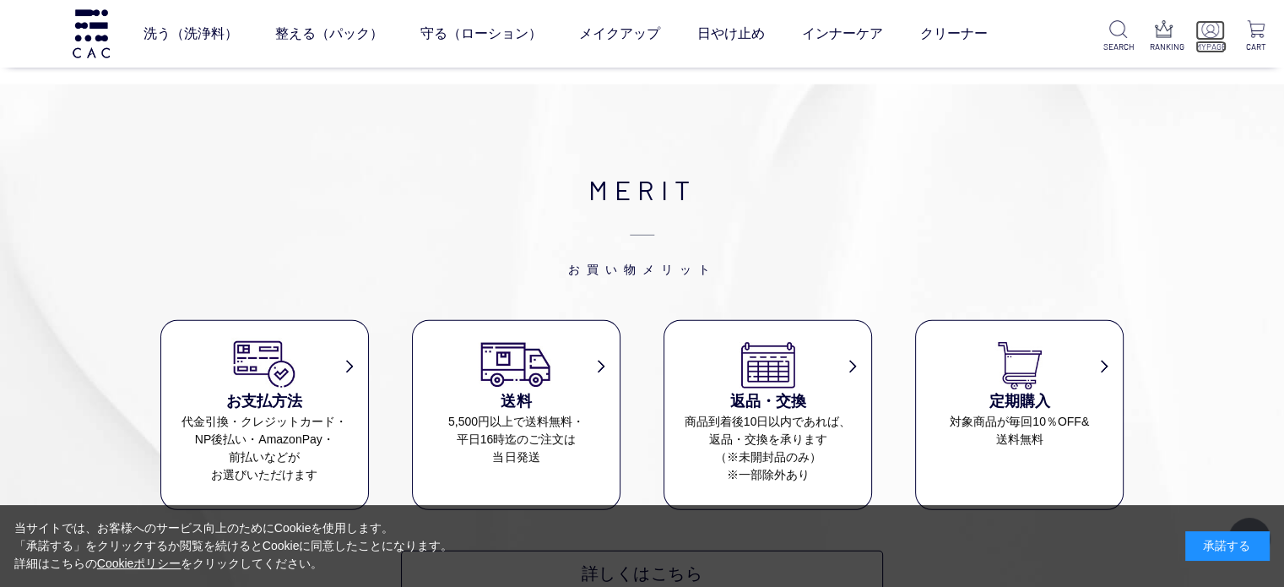
click at [1203, 38] on p at bounding box center [1211, 30] width 30 height 20
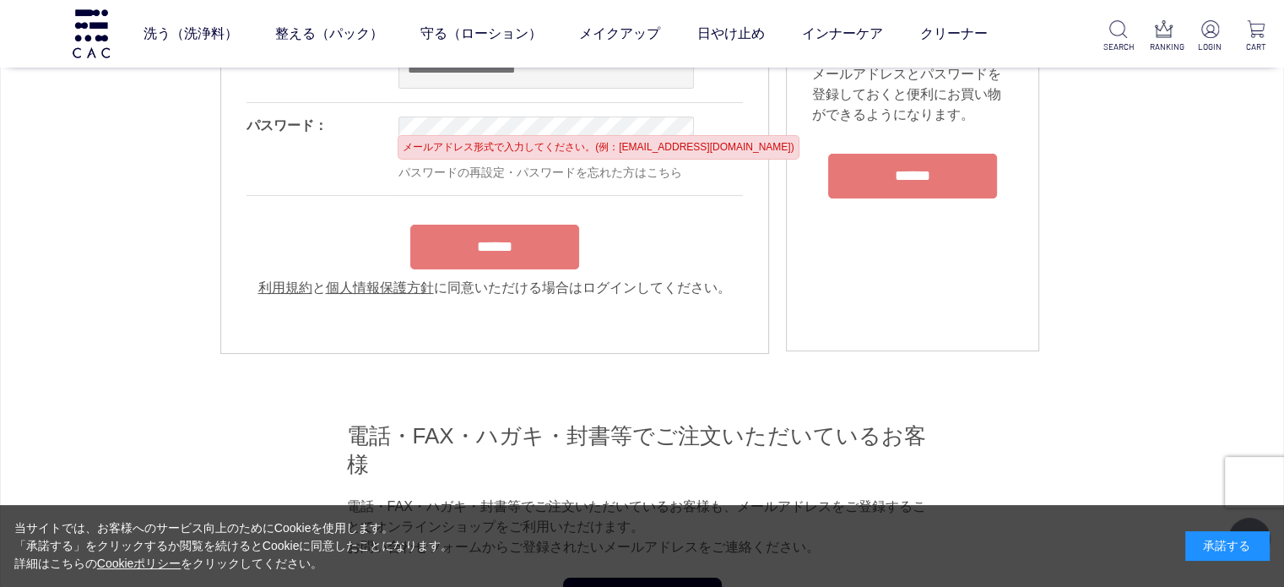
scroll to position [253, 0]
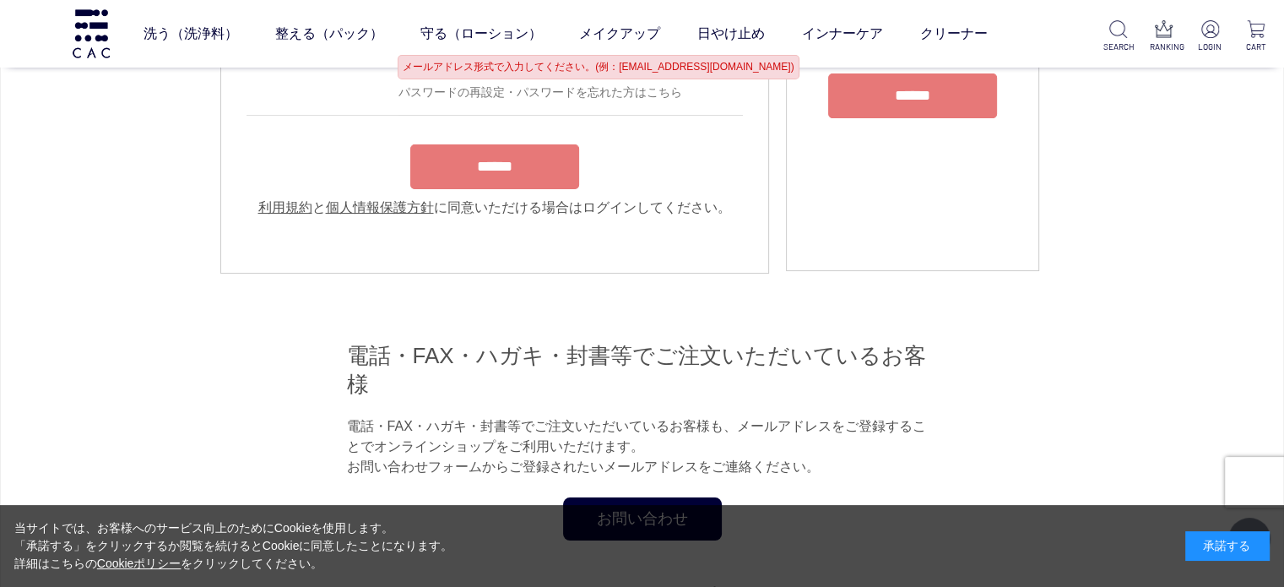
type input "**********"
click at [524, 168] on form "**********" at bounding box center [495, 87] width 496 height 262
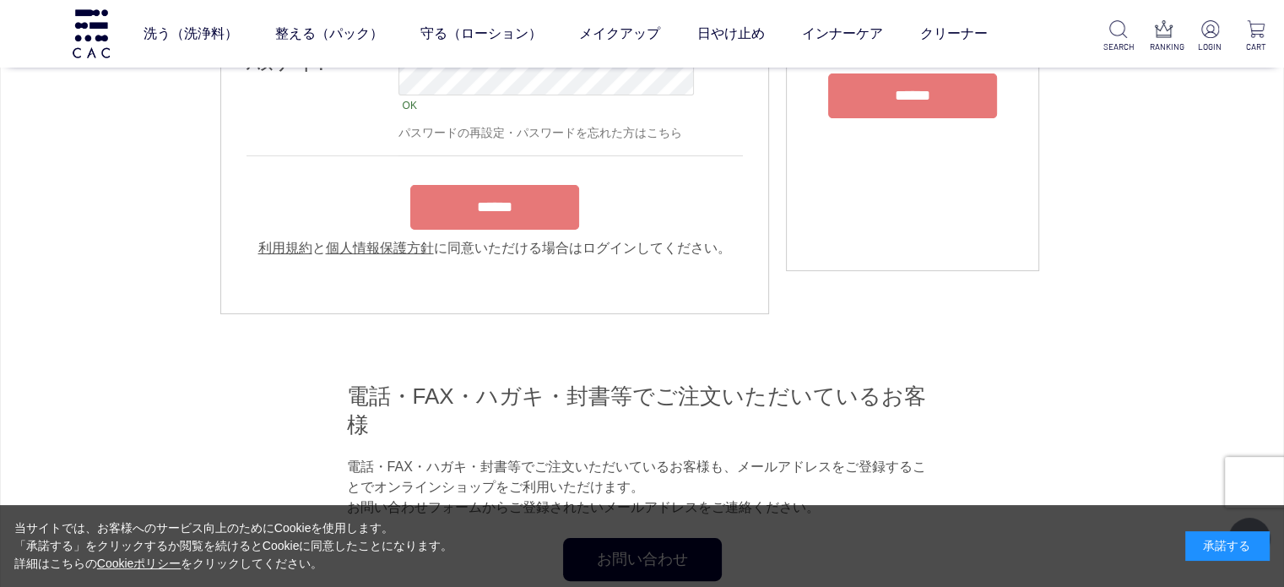
click at [524, 203] on input "******" at bounding box center [494, 207] width 169 height 45
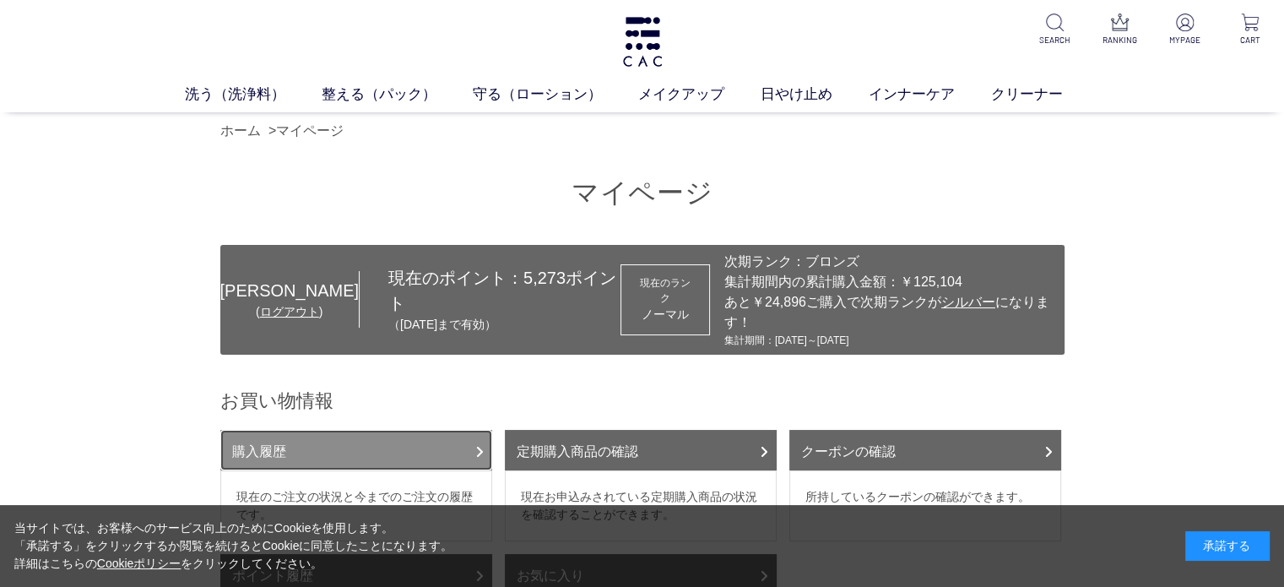
click at [324, 435] on link "購入履歴" at bounding box center [356, 450] width 272 height 41
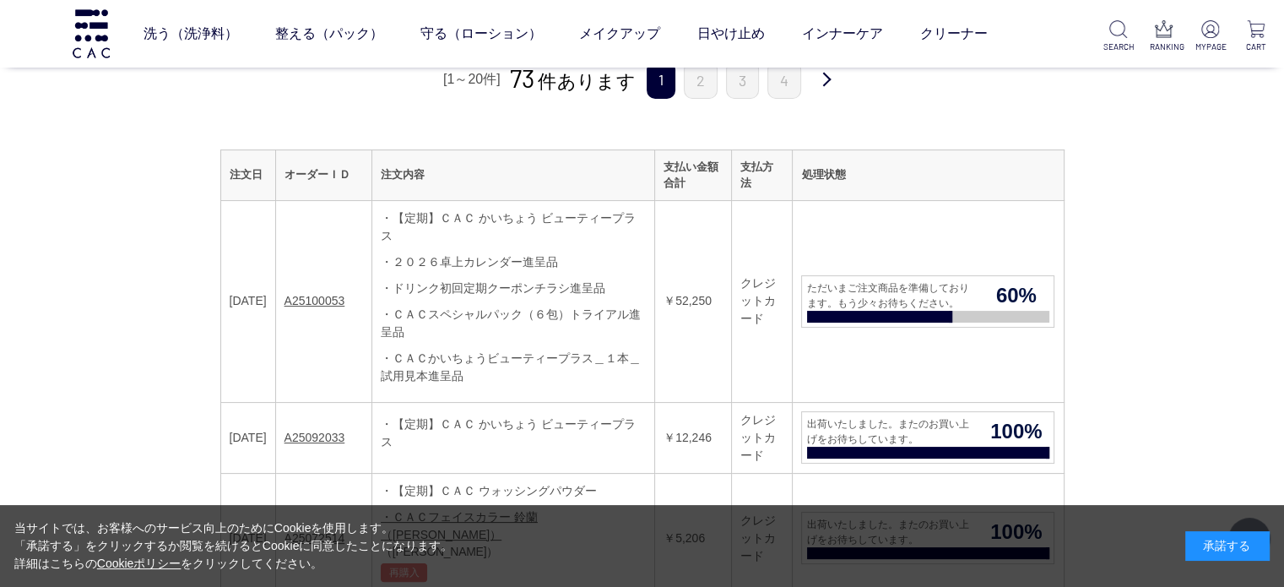
scroll to position [338, 0]
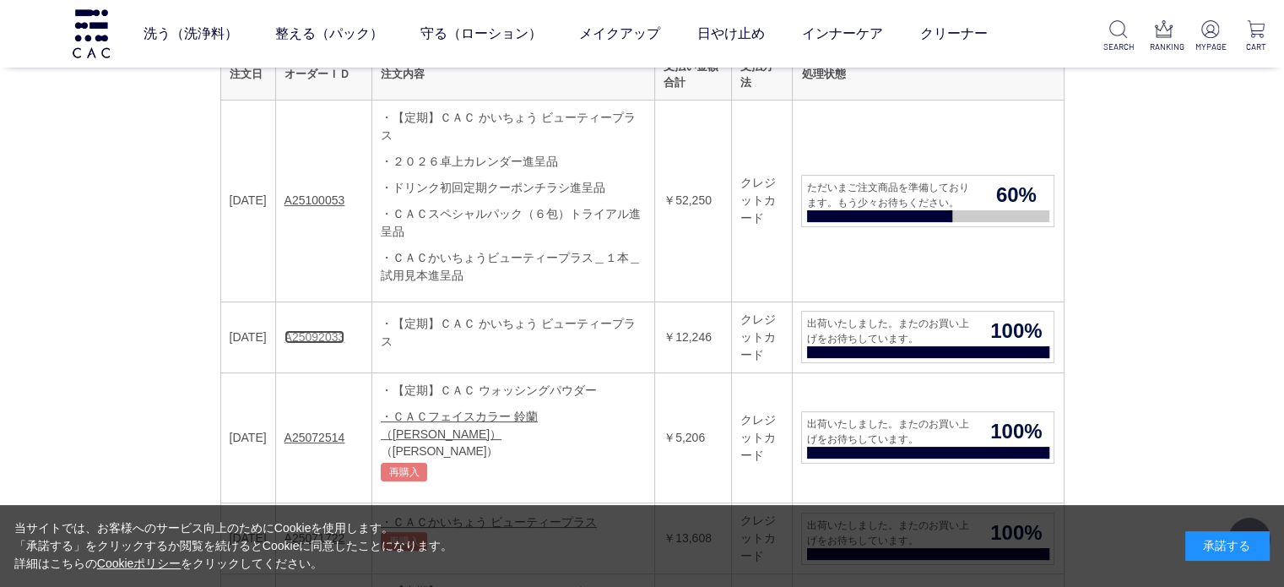
click at [329, 330] on link "A25092033" at bounding box center [315, 337] width 61 height 14
click at [334, 193] on link "A25100053" at bounding box center [315, 200] width 61 height 14
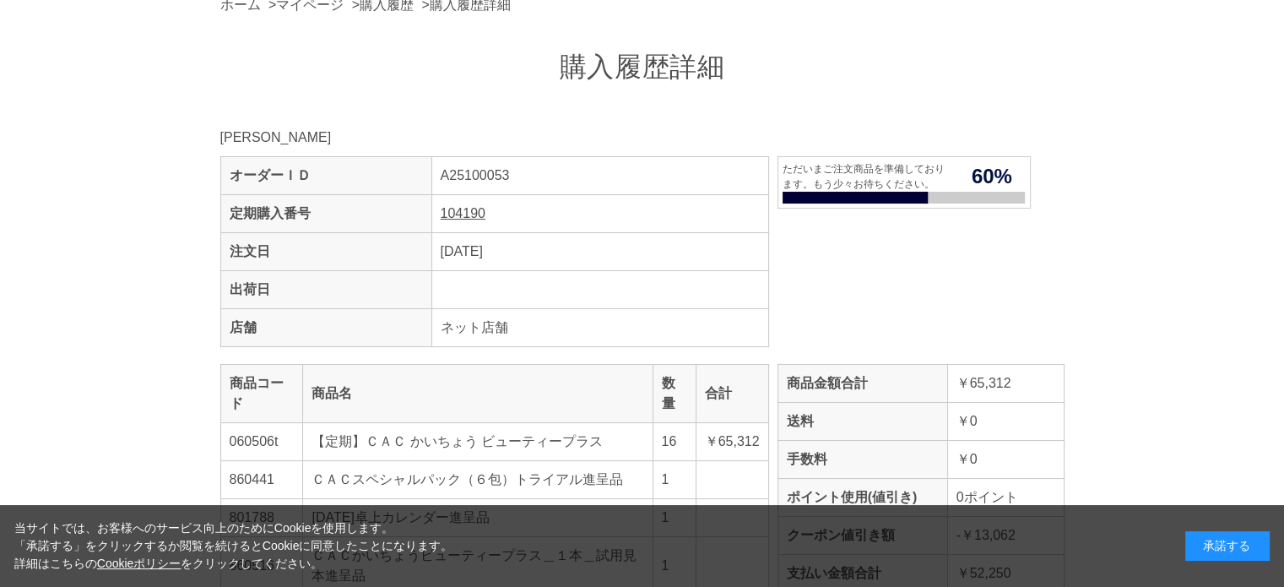
scroll to position [422, 0]
